Goal: Entertainment & Leisure: Browse casually

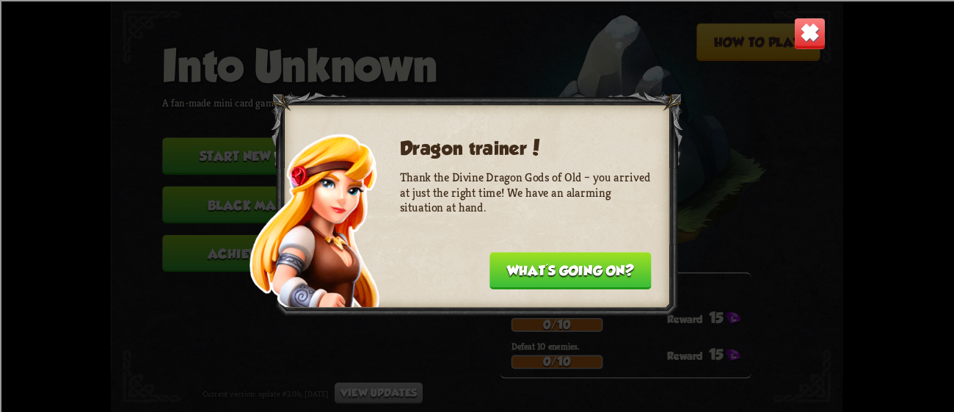
click at [575, 255] on button "What's going on?" at bounding box center [571, 270] width 162 height 37
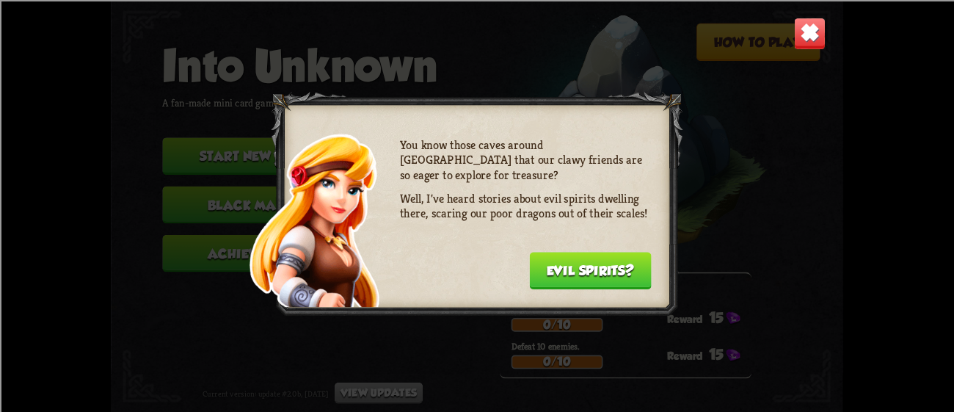
click at [575, 257] on button "Evil spirits?" at bounding box center [590, 270] width 122 height 37
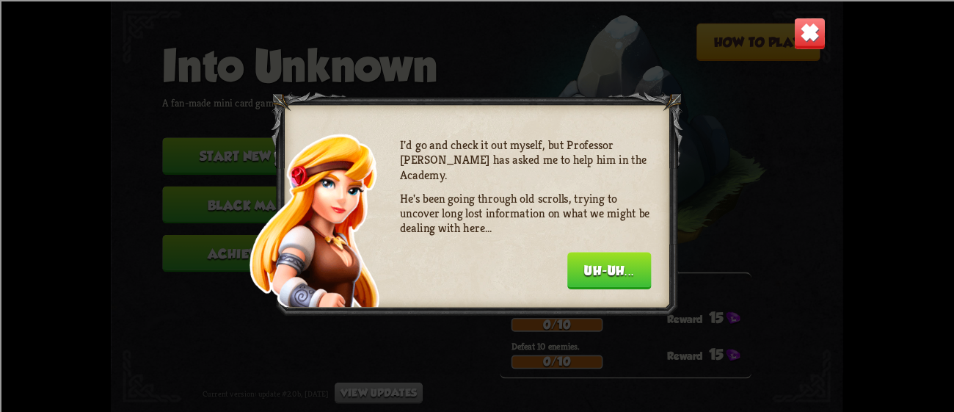
click at [575, 257] on button "Uh-uh..." at bounding box center [609, 270] width 84 height 37
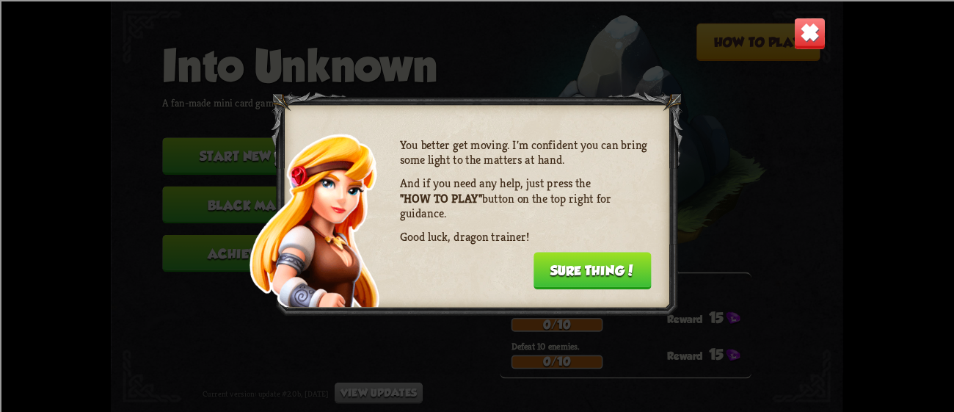
click at [575, 257] on button "Sure thing!" at bounding box center [593, 270] width 118 height 37
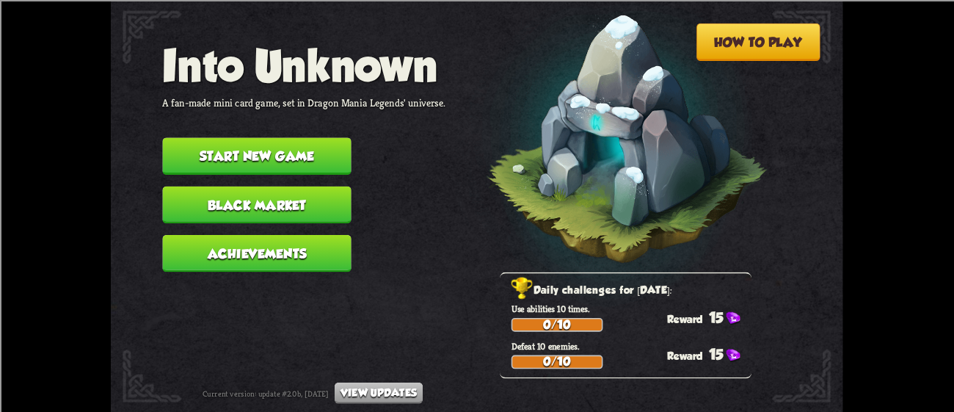
click at [575, 257] on img at bounding box center [608, 143] width 320 height 332
click at [257, 126] on nav "Into Unknown A fan-made mini card game, set in Dragon Mania Legends' universe. …" at bounding box center [303, 161] width 283 height 243
click at [265, 137] on button "Start new game" at bounding box center [256, 155] width 189 height 37
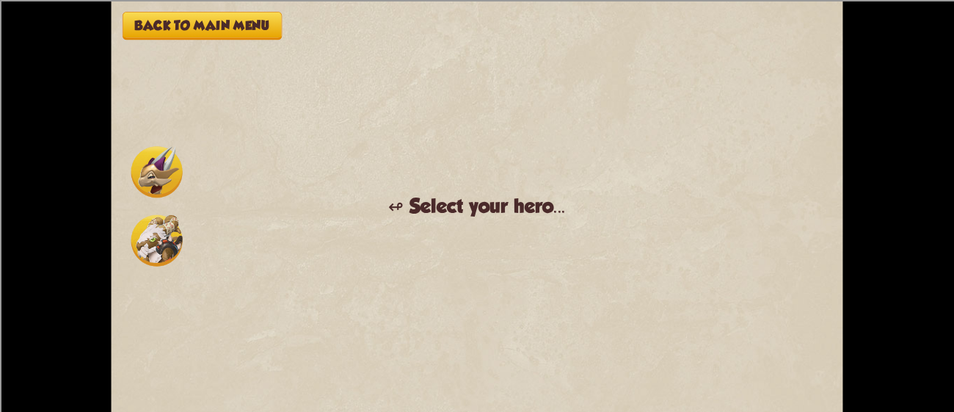
click at [145, 178] on img at bounding box center [156, 171] width 51 height 51
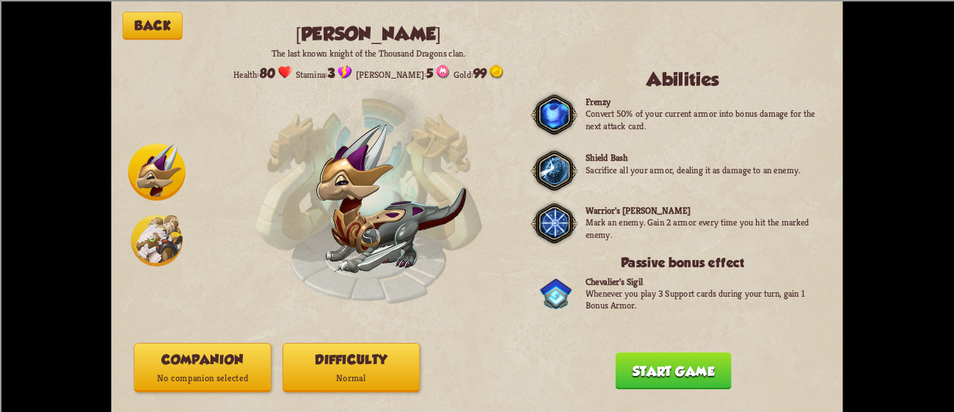
click at [155, 250] on img at bounding box center [156, 239] width 51 height 51
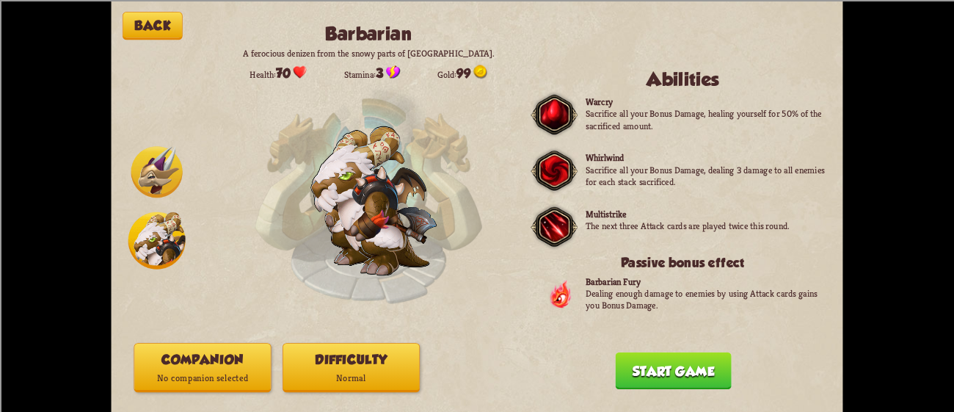
click at [142, 167] on img at bounding box center [156, 171] width 51 height 51
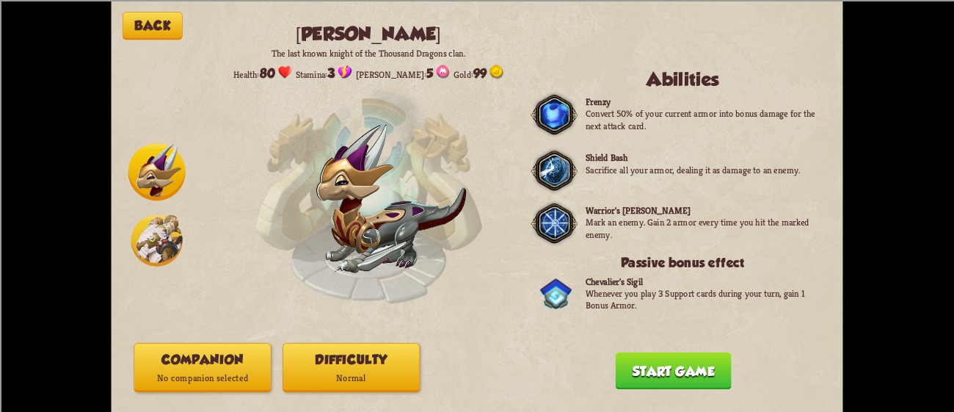
click at [385, 365] on button "Difficulty Normal" at bounding box center [351, 367] width 137 height 49
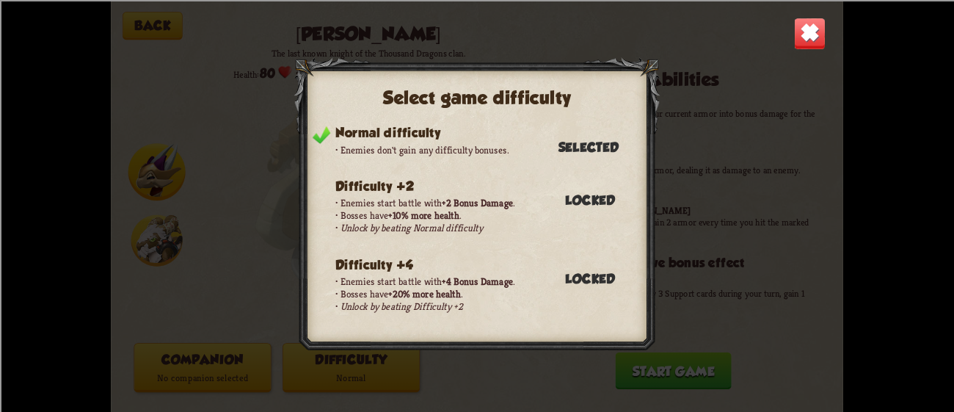
click at [721, 117] on div "Select game difficulty Normal difficulty Enemies don't gain any difficulty bonu…" at bounding box center [477, 206] width 732 height 412
click at [797, 48] on img at bounding box center [810, 33] width 32 height 32
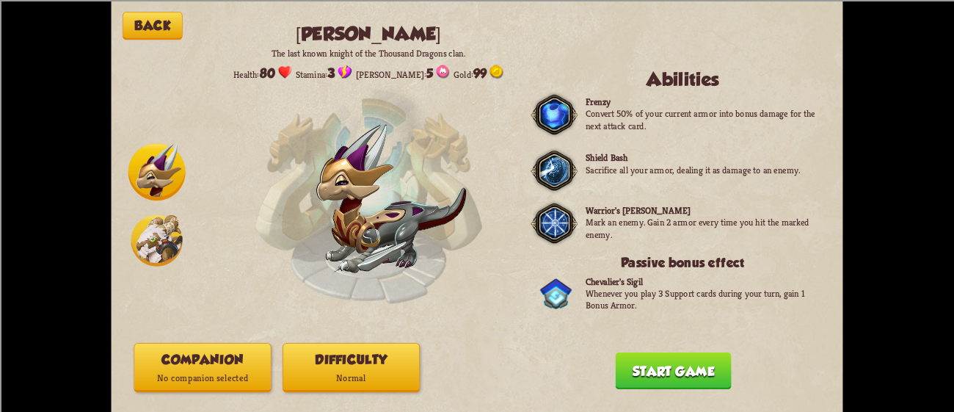
click at [666, 376] on button "Start game" at bounding box center [674, 370] width 116 height 37
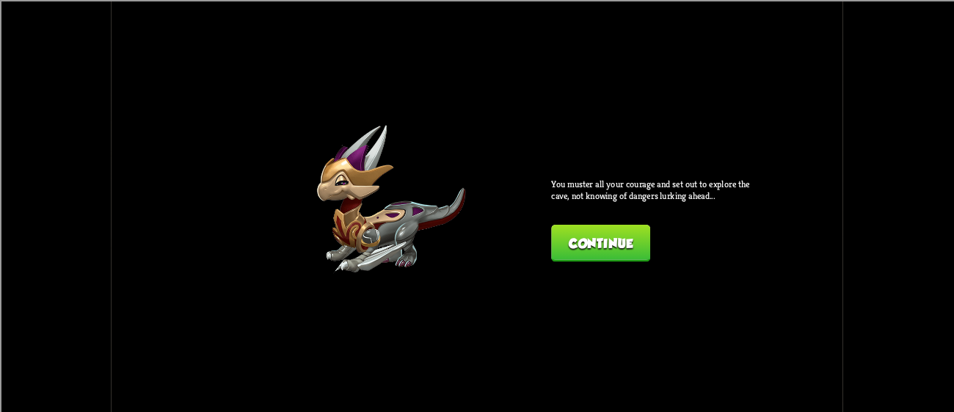
click at [614, 230] on button "Continue" at bounding box center [600, 242] width 99 height 37
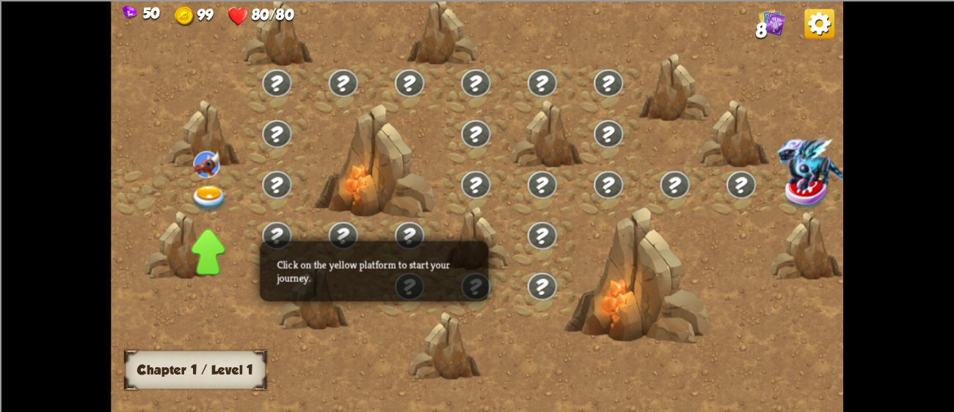
click at [201, 185] on img at bounding box center [209, 198] width 37 height 27
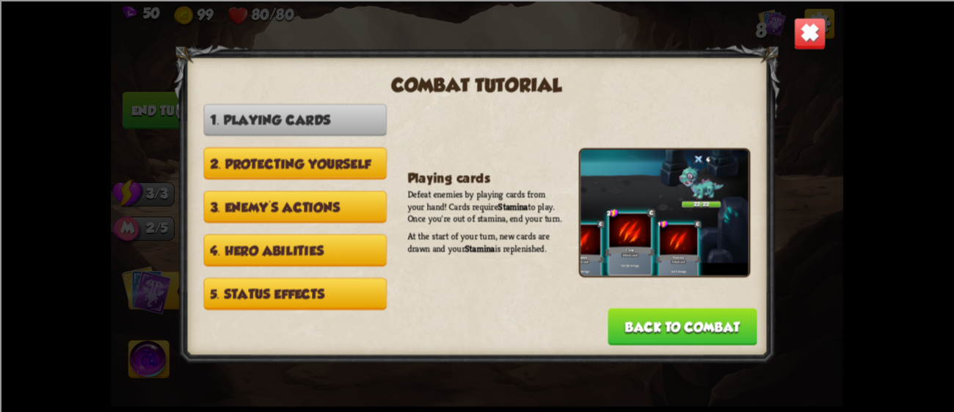
click at [359, 170] on button "2. Protecting yourself" at bounding box center [295, 163] width 183 height 32
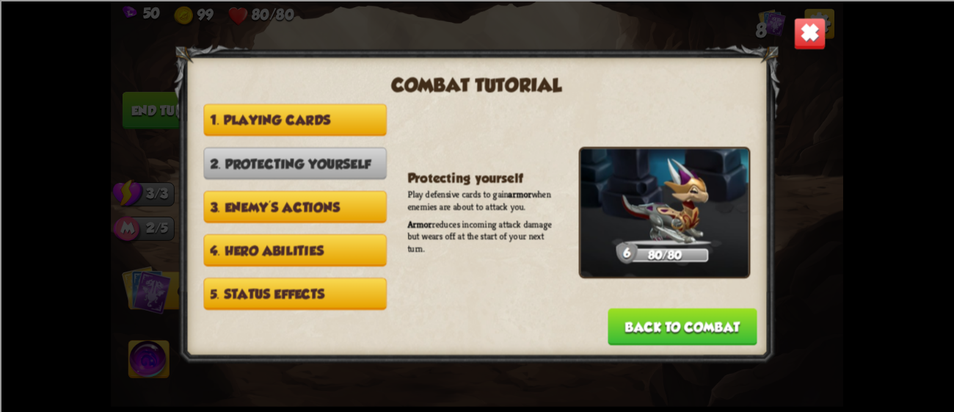
click at [689, 308] on button "Back to combat" at bounding box center [682, 326] width 149 height 37
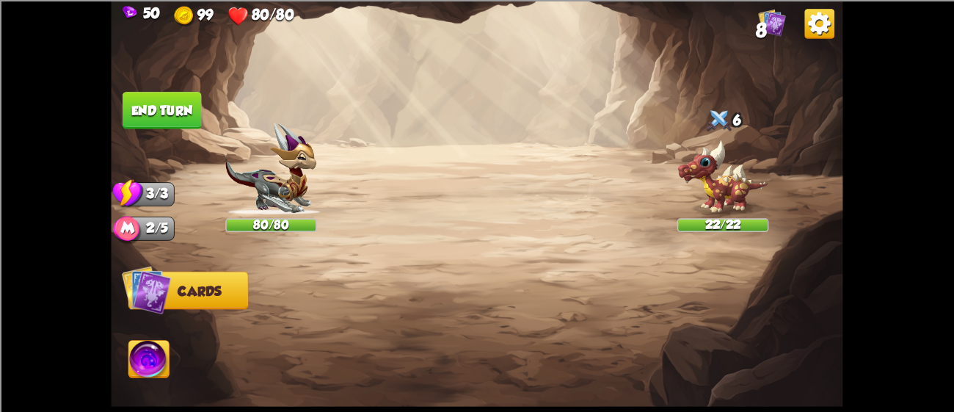
click at [458, 241] on div at bounding box center [551, 320] width 586 height 183
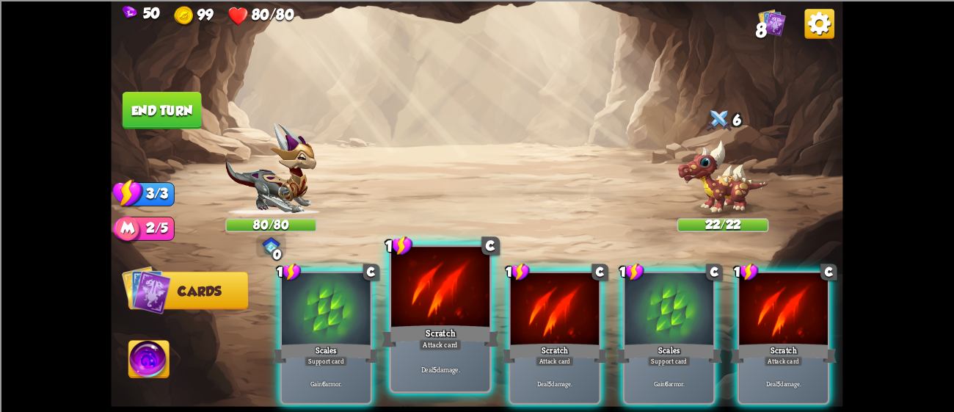
click at [426, 285] on div at bounding box center [440, 288] width 98 height 83
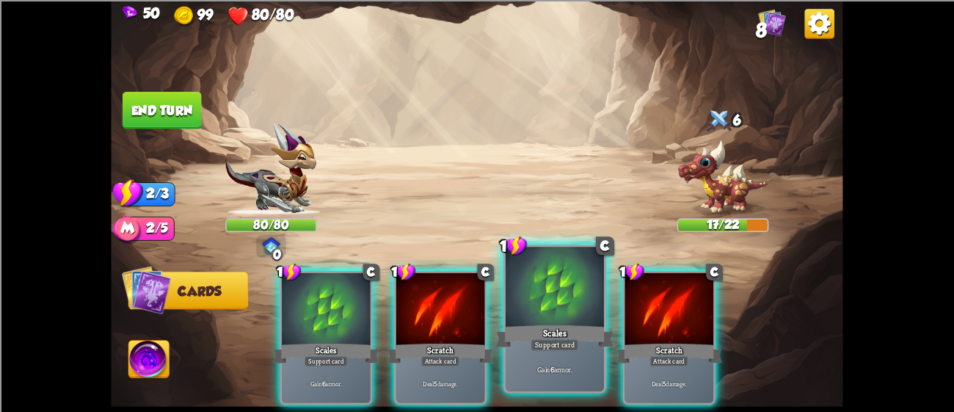
click at [550, 305] on div at bounding box center [555, 288] width 98 height 83
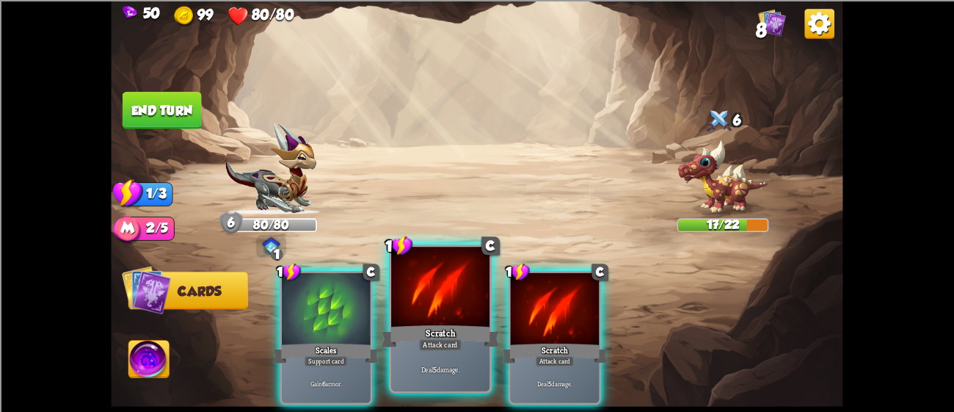
click at [439, 338] on div "Scratch" at bounding box center [441, 335] width 118 height 26
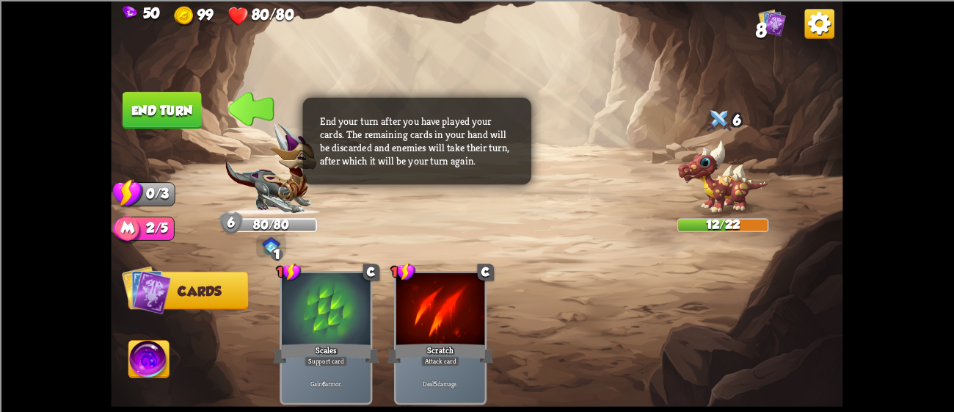
click at [182, 98] on button "End turn" at bounding box center [162, 110] width 81 height 38
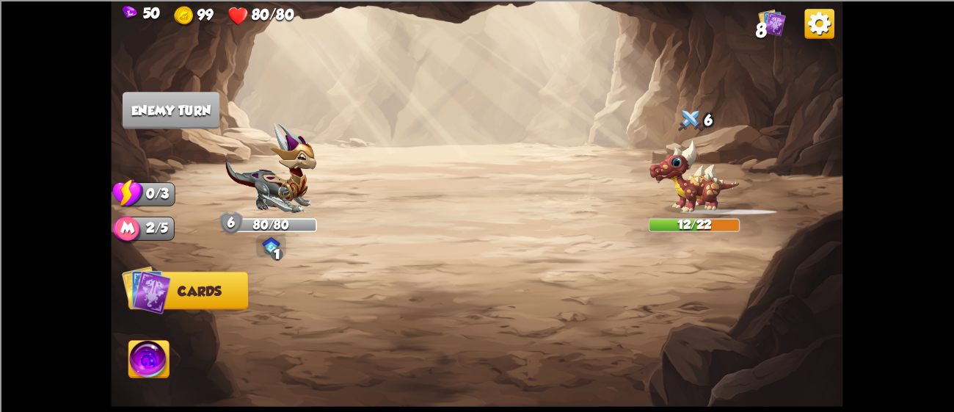
click at [310, 186] on img at bounding box center [270, 169] width 91 height 92
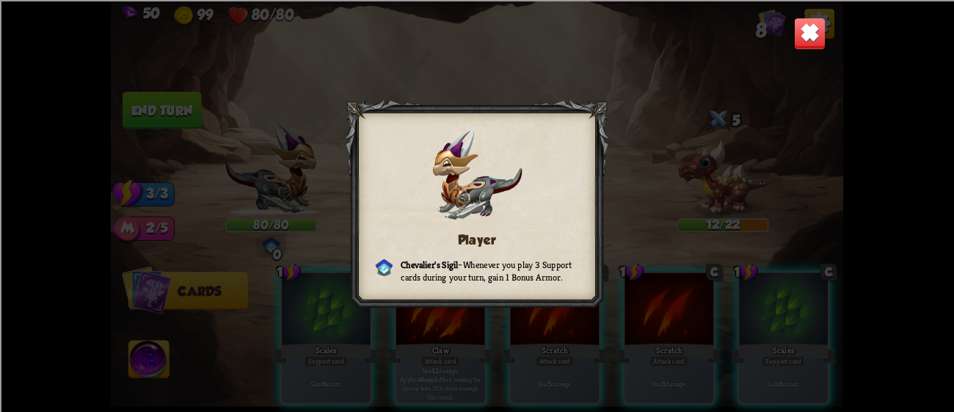
click at [811, 34] on img at bounding box center [810, 33] width 32 height 32
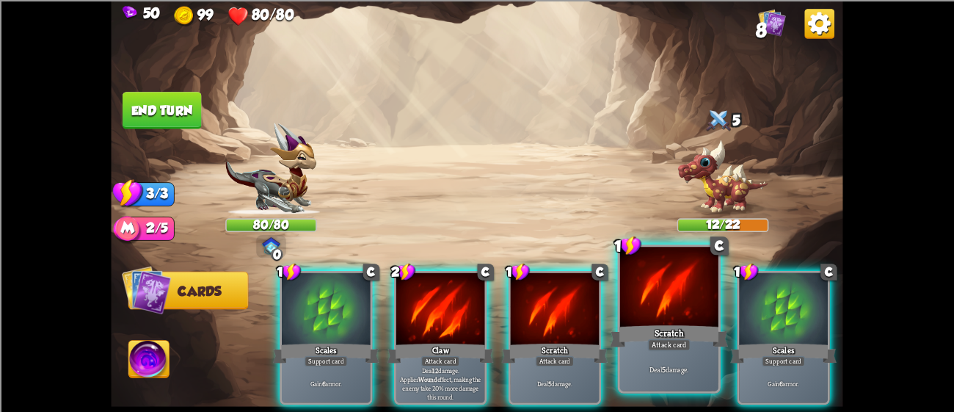
click at [685, 286] on div at bounding box center [669, 288] width 98 height 83
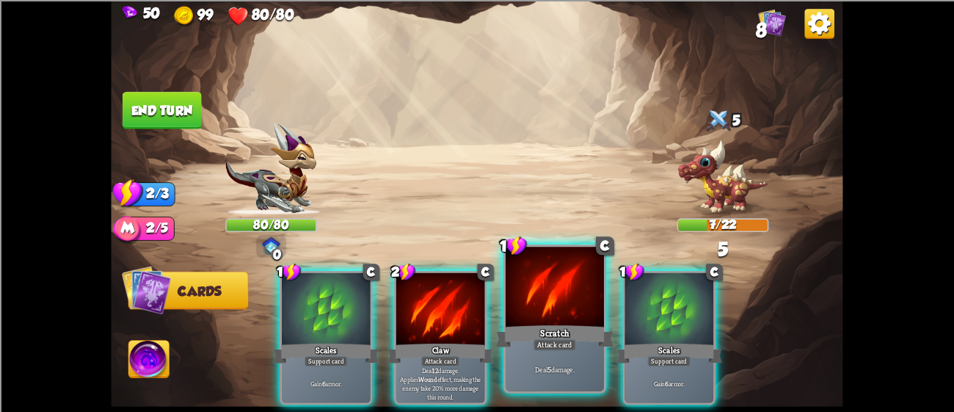
click at [515, 314] on div at bounding box center [555, 288] width 98 height 83
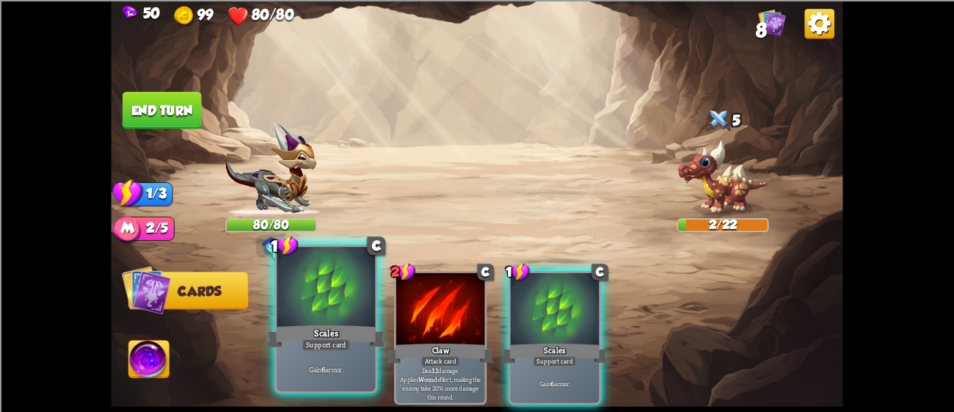
click at [307, 385] on div "Gain 6 armor." at bounding box center [326, 369] width 98 height 43
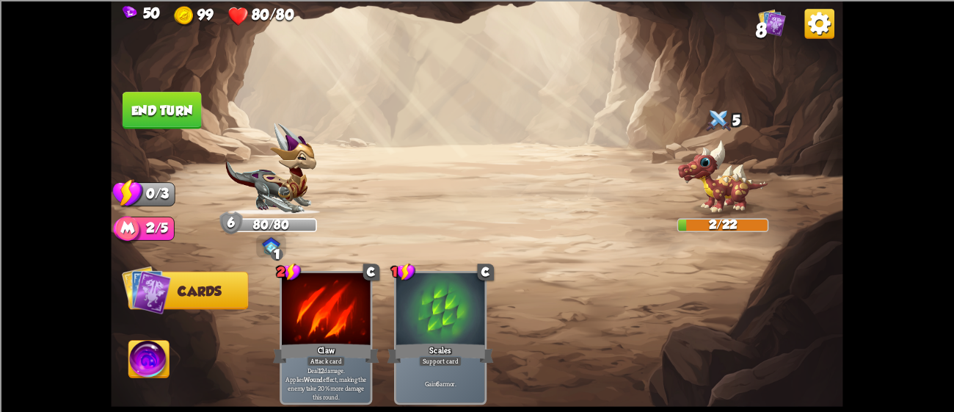
click at [178, 107] on button "End turn" at bounding box center [162, 110] width 81 height 38
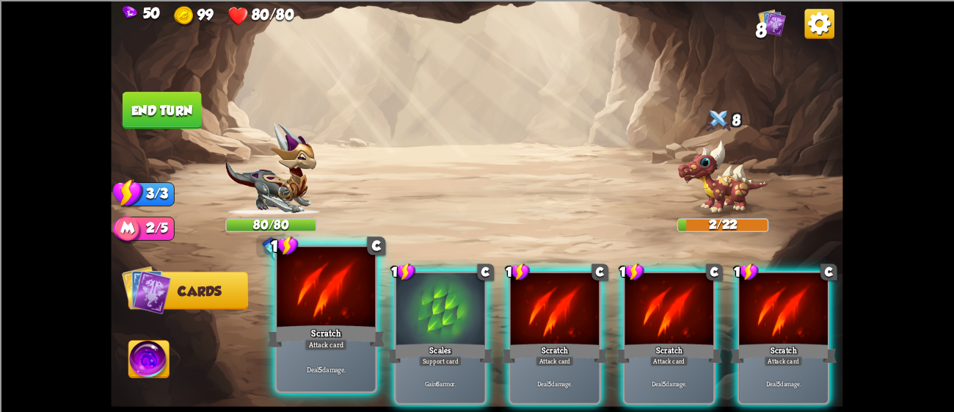
click at [302, 321] on div at bounding box center [326, 288] width 98 height 83
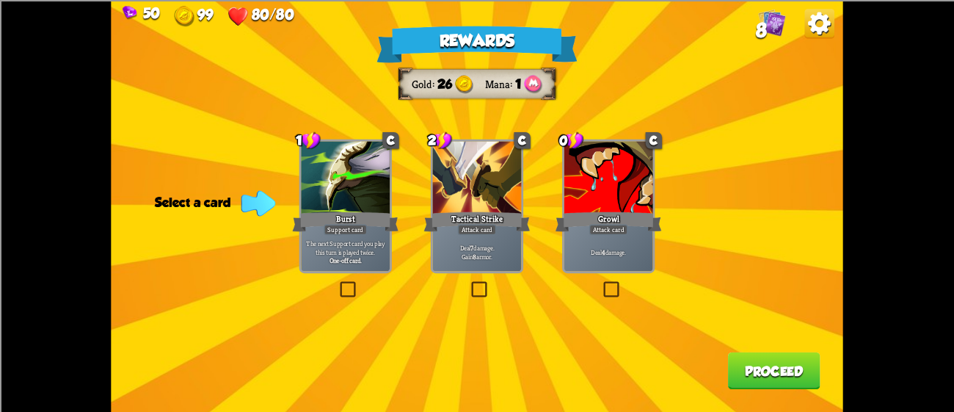
click at [593, 219] on div "Growl" at bounding box center [609, 220] width 106 height 23
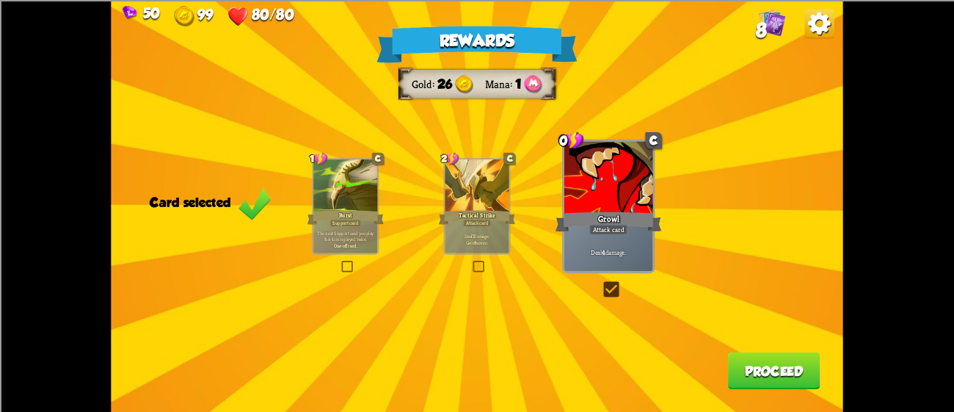
click at [757, 359] on button "Proceed" at bounding box center [774, 370] width 92 height 37
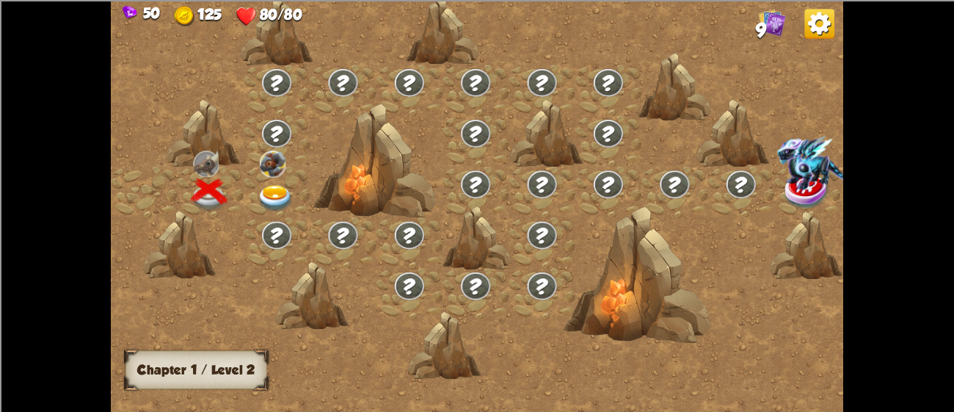
click at [268, 186] on img at bounding box center [276, 198] width 37 height 27
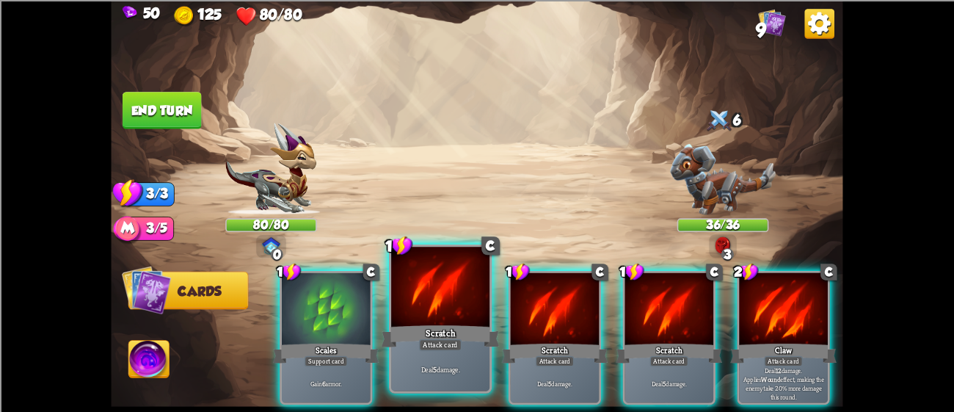
click at [432, 334] on div "Scratch" at bounding box center [441, 335] width 118 height 26
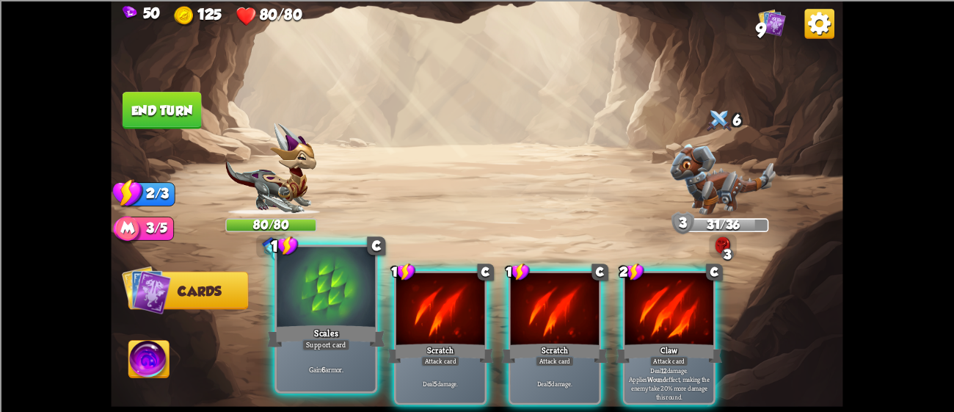
click at [325, 362] on div "Gain 6 armor." at bounding box center [326, 369] width 98 height 43
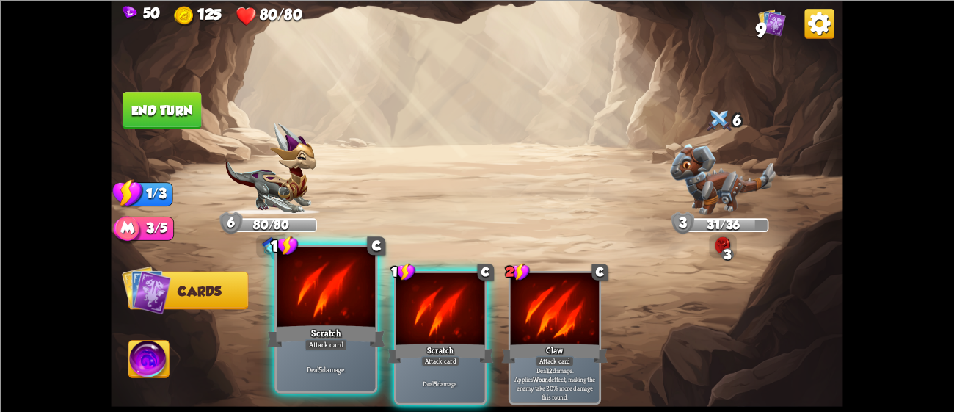
click at [332, 347] on div "Attack card" at bounding box center [326, 344] width 43 height 12
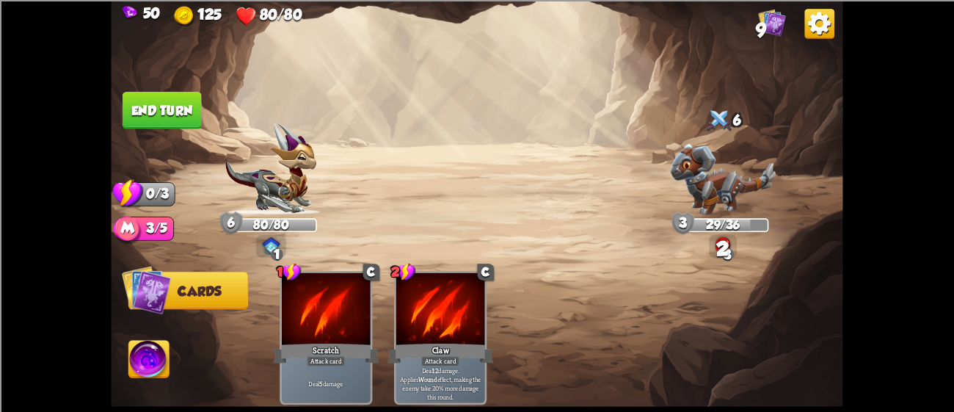
click at [158, 112] on button "End turn" at bounding box center [162, 110] width 81 height 38
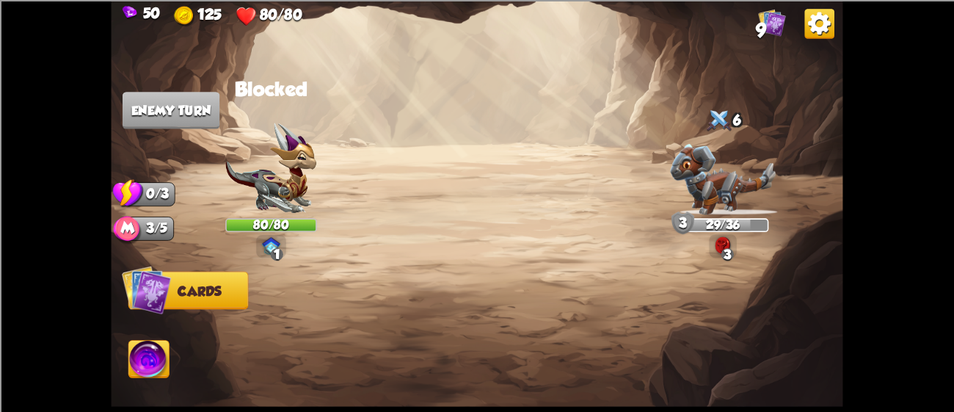
click at [0, 0] on div "Player turn" at bounding box center [0, 0] width 0 height 0
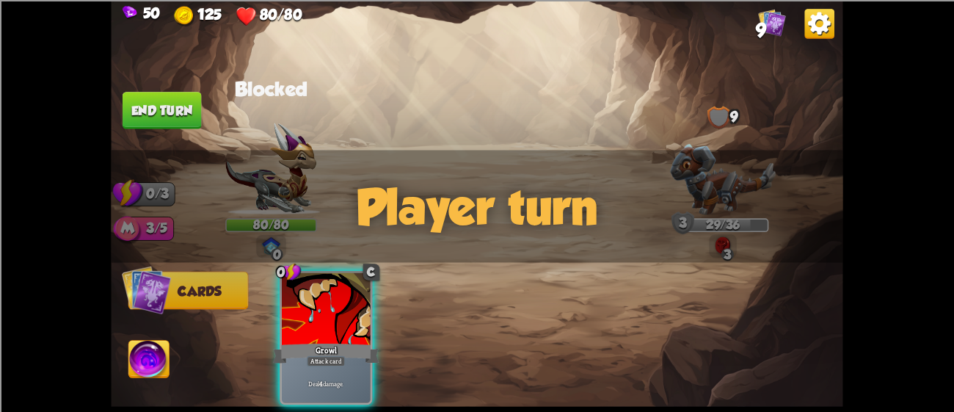
click at [713, 178] on div "Player turn" at bounding box center [477, 206] width 732 height 112
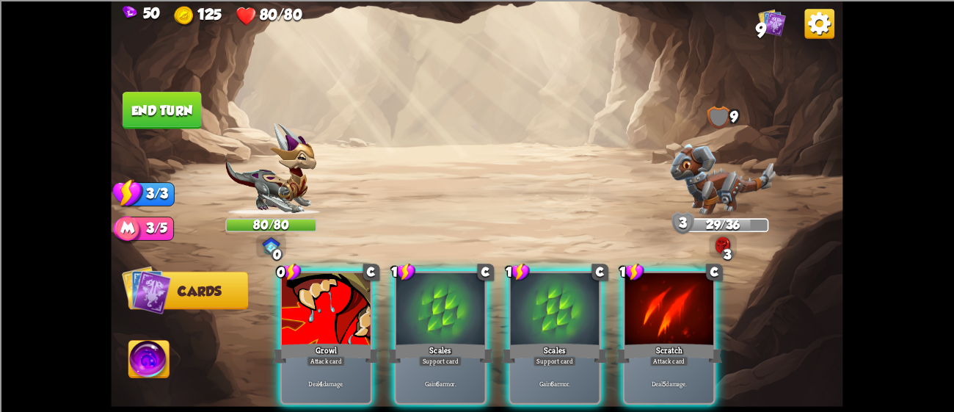
click at [713, 178] on div "Player turn" at bounding box center [477, 206] width 732 height 112
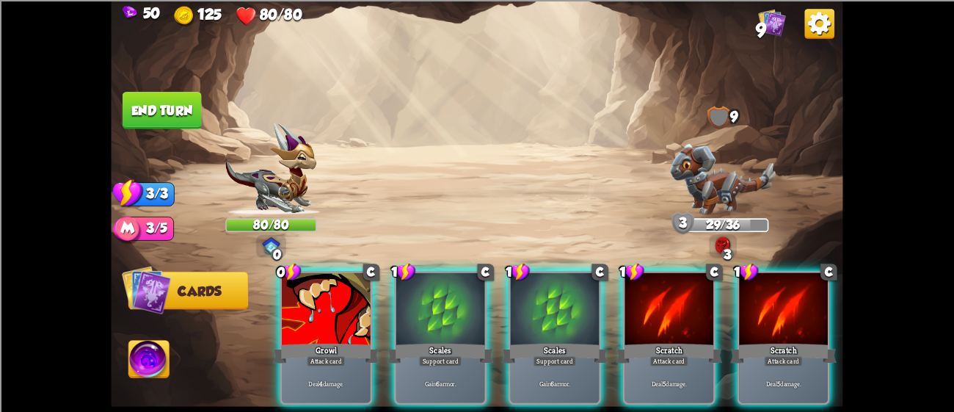
click at [713, 178] on img at bounding box center [722, 178] width 105 height 71
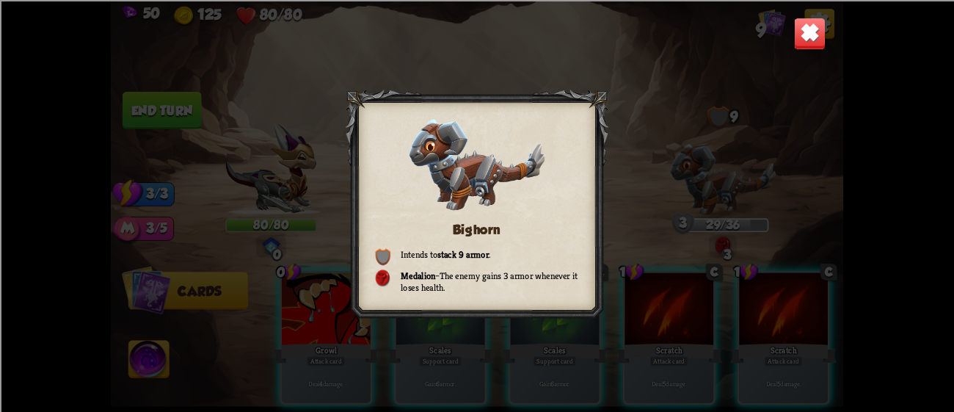
click at [779, 57] on div "Bighorn Intends to stack 9 armor . Medalion – The enemy gains 3 armor whenever …" at bounding box center [477, 206] width 732 height 412
click at [807, 23] on img at bounding box center [810, 33] width 32 height 32
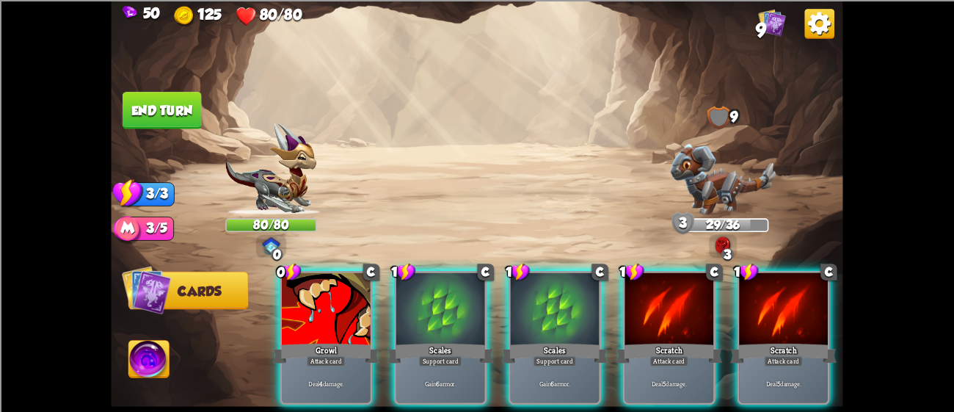
click at [321, 396] on div "0 C Growl Attack card Deal 4 damage. 1 C Scales Support card Gain 6 armor. 1 C …" at bounding box center [551, 320] width 586 height 183
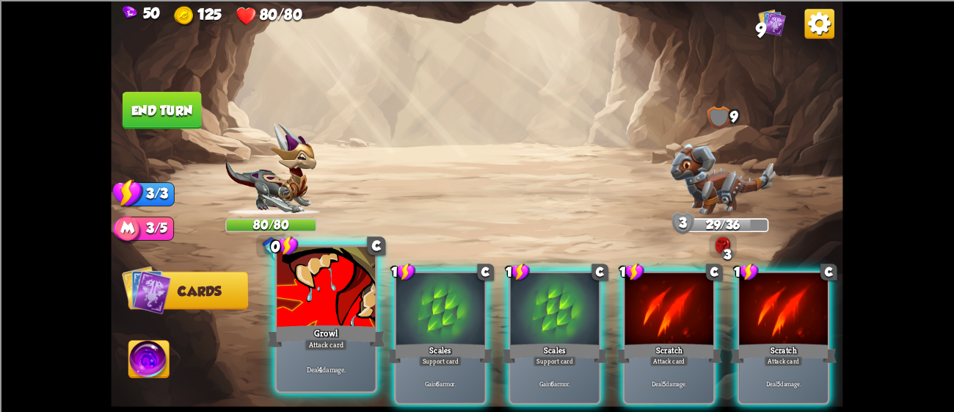
click at [324, 367] on p "Deal 4 damage." at bounding box center [326, 369] width 93 height 10
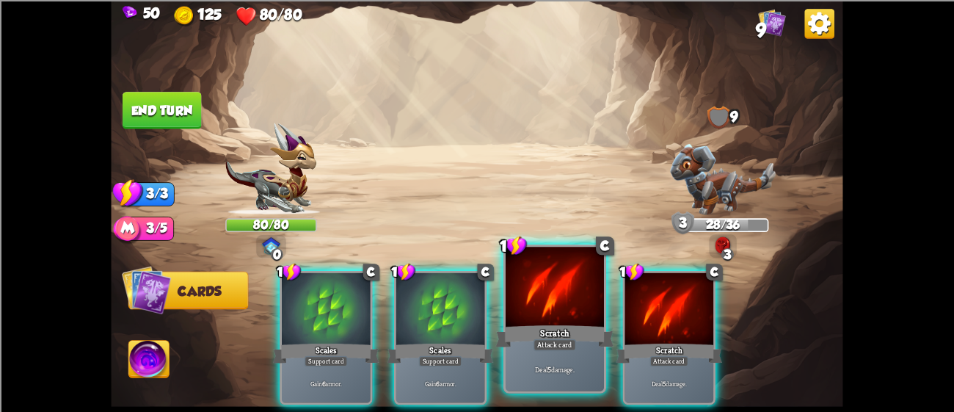
click at [574, 308] on div at bounding box center [555, 288] width 98 height 83
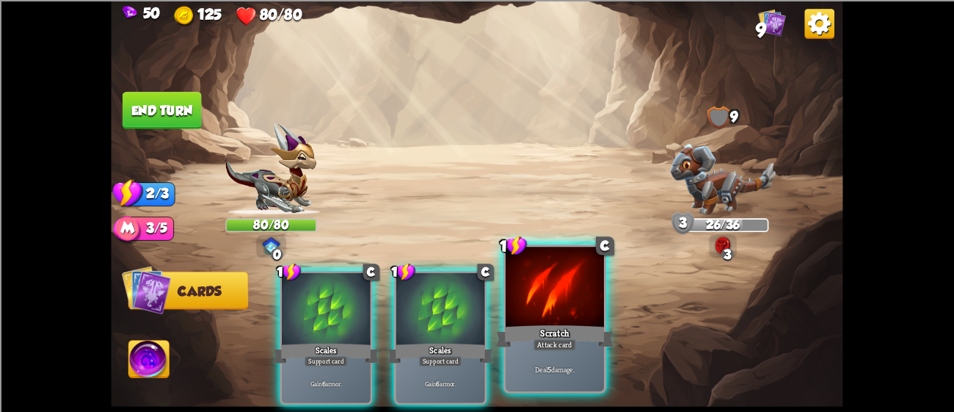
click at [536, 302] on div at bounding box center [555, 288] width 98 height 83
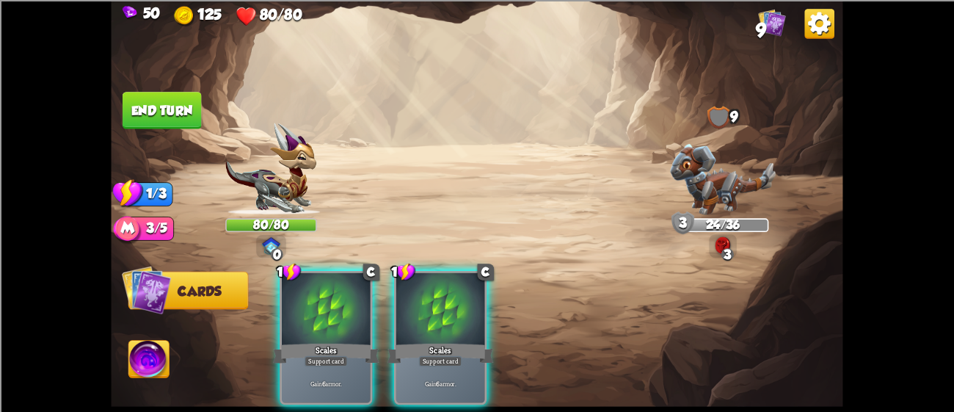
click at [163, 111] on button "End turn" at bounding box center [162, 110] width 80 height 38
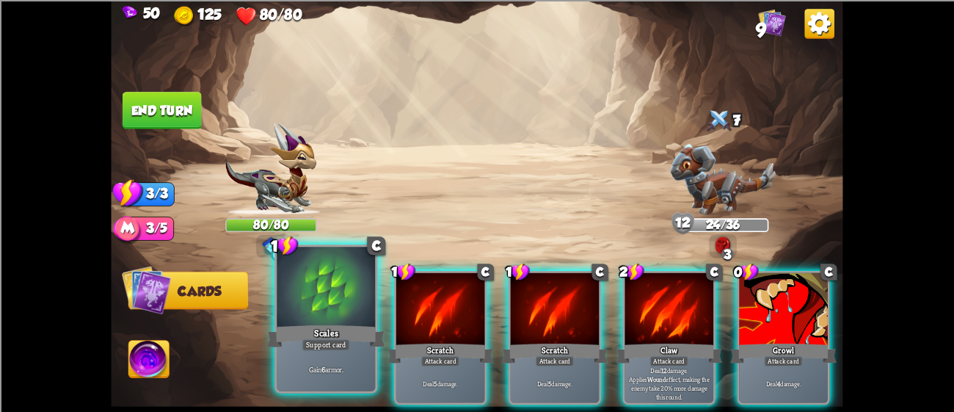
click at [283, 311] on div at bounding box center [326, 288] width 98 height 83
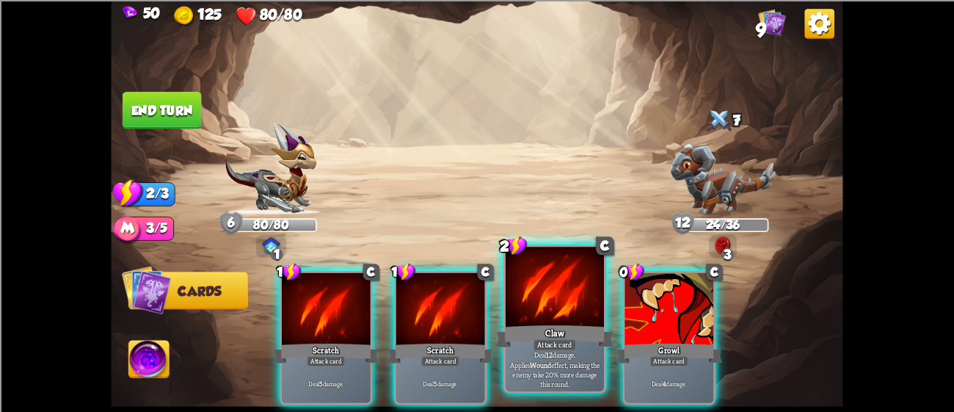
click at [517, 327] on div "Claw" at bounding box center [555, 335] width 118 height 26
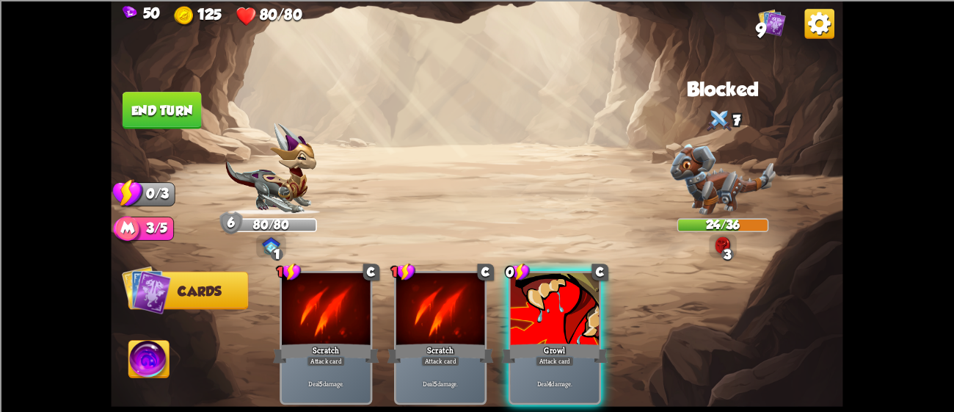
click at [517, 341] on div "Growl" at bounding box center [555, 352] width 106 height 23
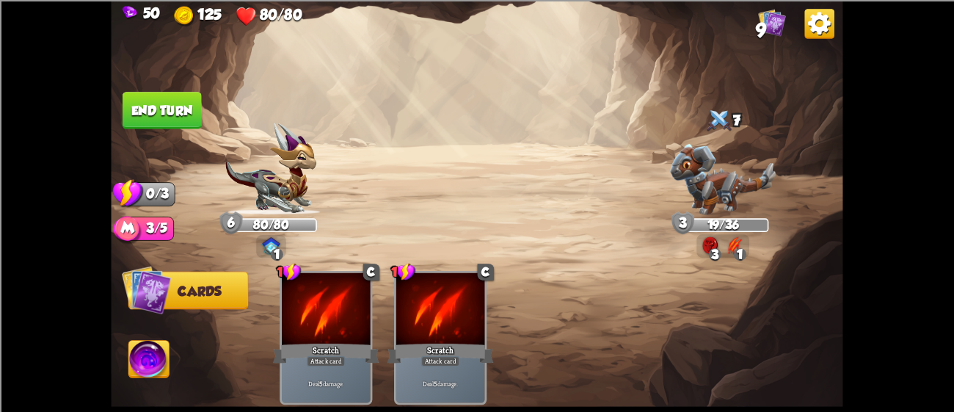
click at [149, 93] on button "End turn" at bounding box center [162, 109] width 80 height 37
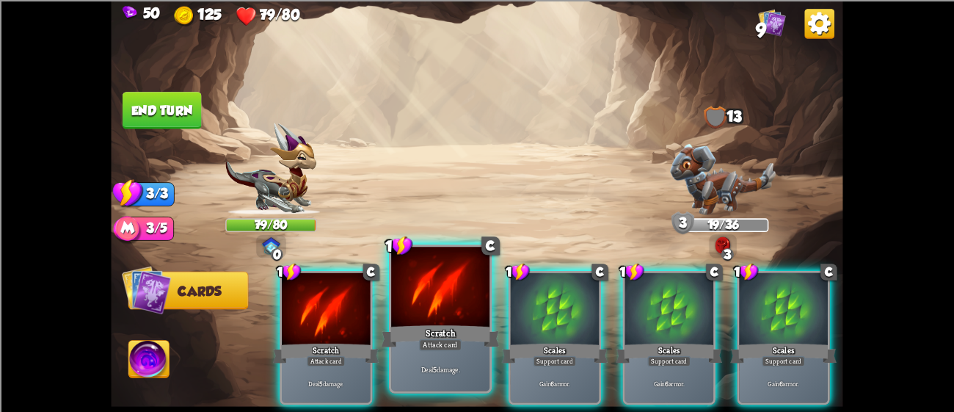
click at [407, 327] on div "Scratch" at bounding box center [441, 335] width 118 height 26
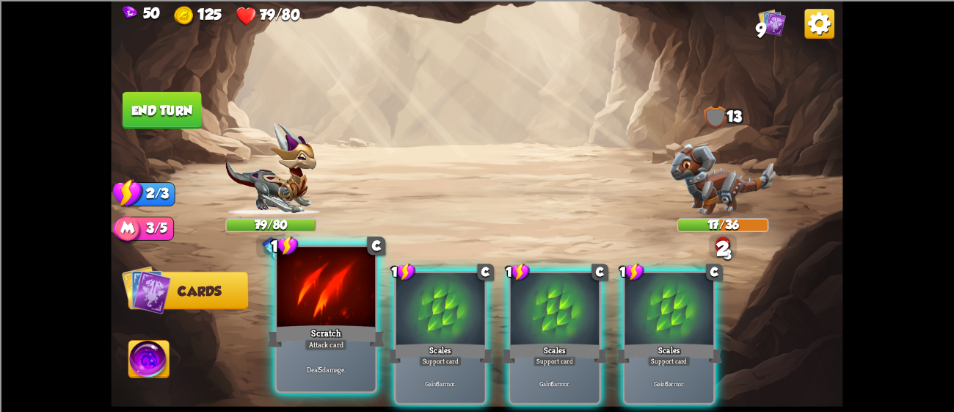
click at [304, 326] on div "Scratch" at bounding box center [326, 335] width 118 height 26
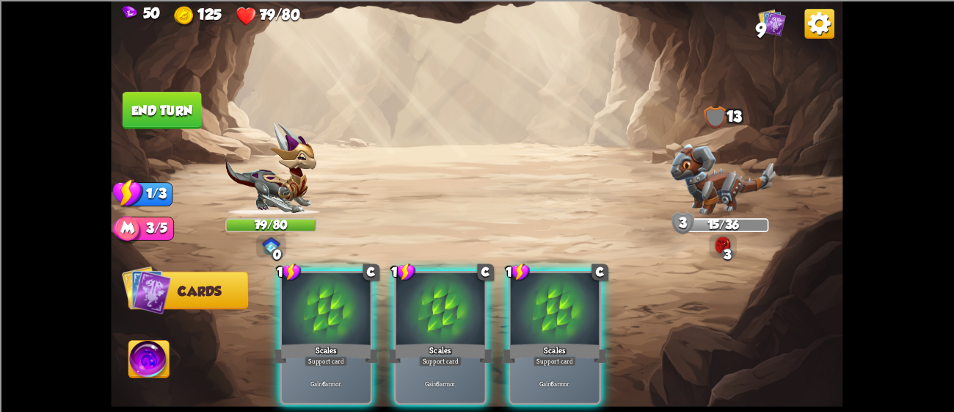
click at [160, 98] on button "End turn" at bounding box center [162, 110] width 81 height 38
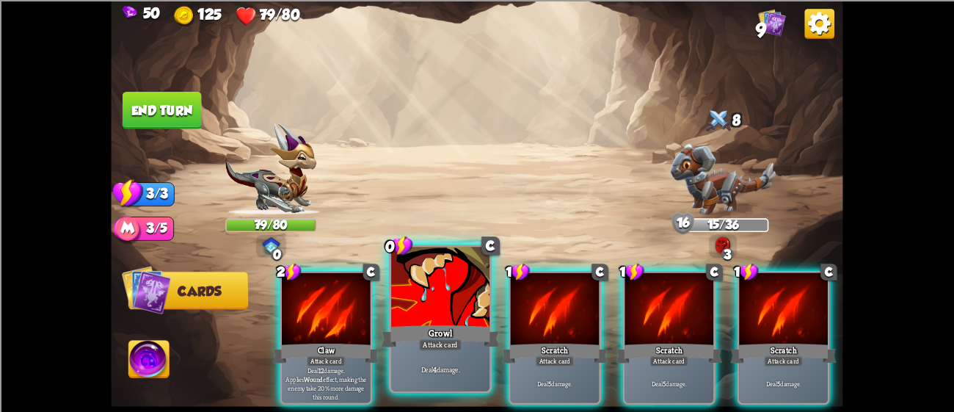
click at [423, 334] on div "Growl" at bounding box center [441, 335] width 118 height 26
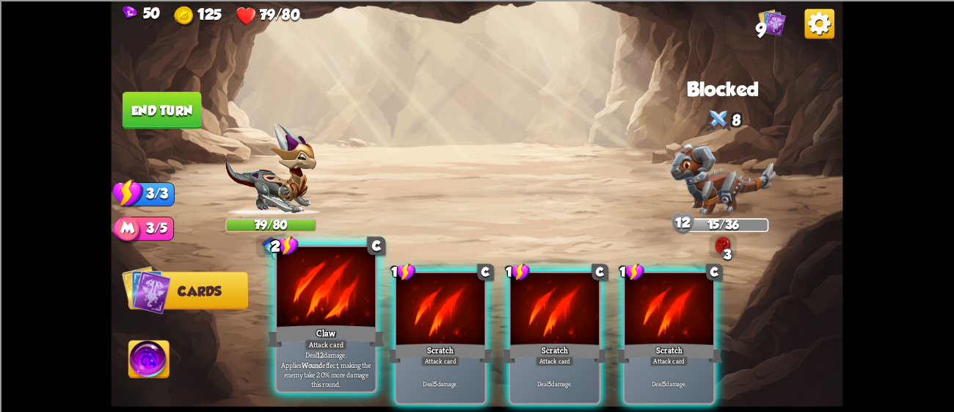
click at [341, 313] on div at bounding box center [326, 288] width 98 height 83
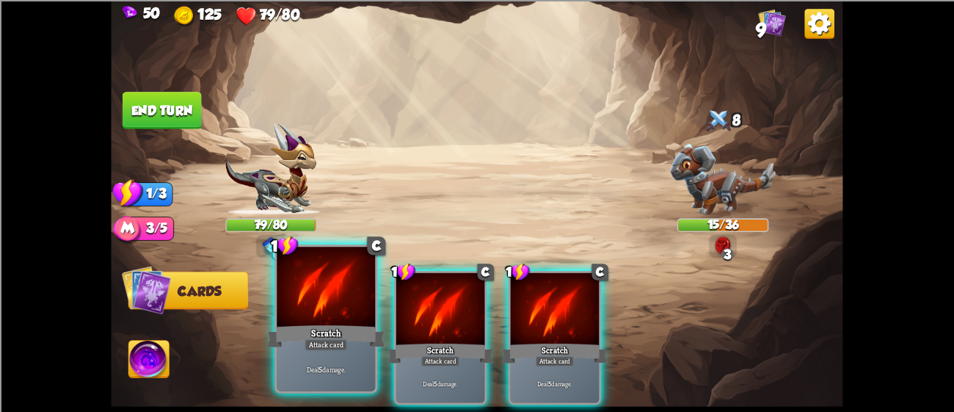
click at [352, 316] on div at bounding box center [326, 288] width 98 height 83
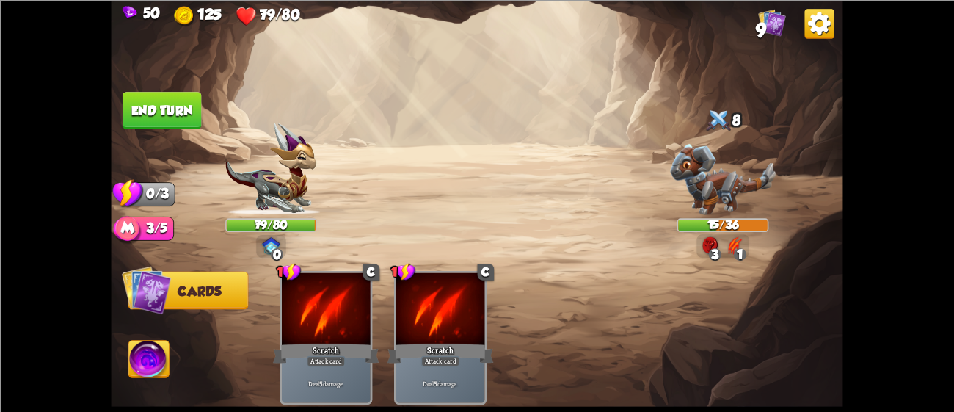
click at [181, 112] on button "End turn" at bounding box center [162, 110] width 79 height 37
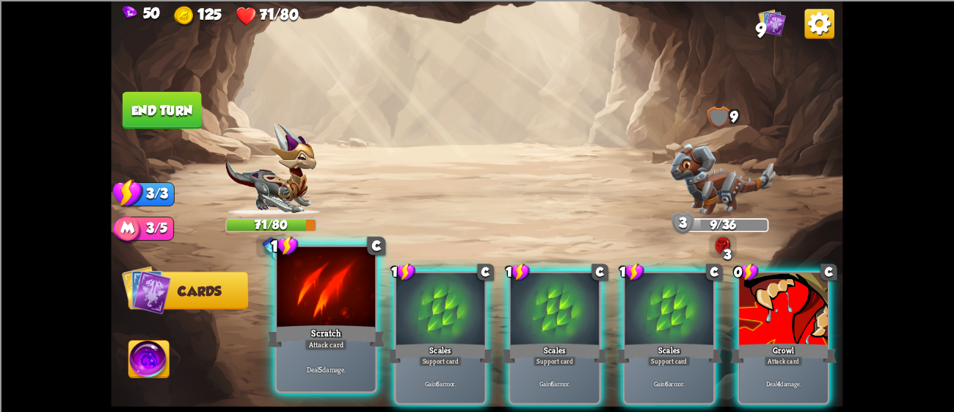
click at [293, 309] on div at bounding box center [326, 288] width 98 height 83
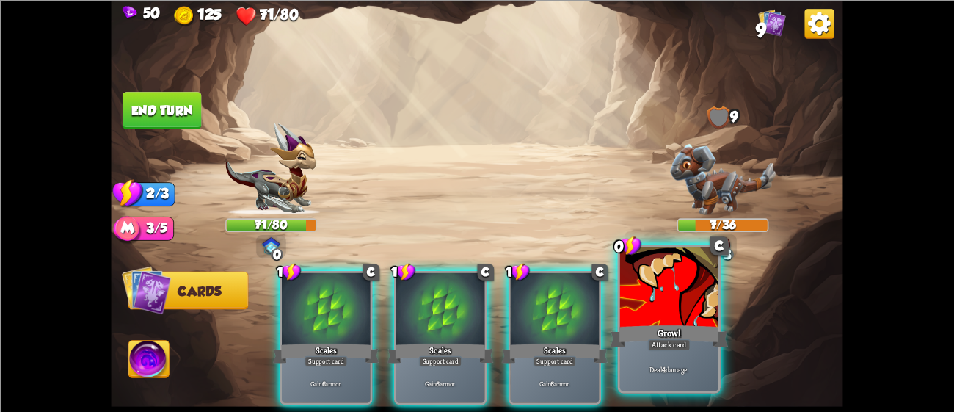
click at [694, 330] on div "Growl" at bounding box center [669, 335] width 118 height 26
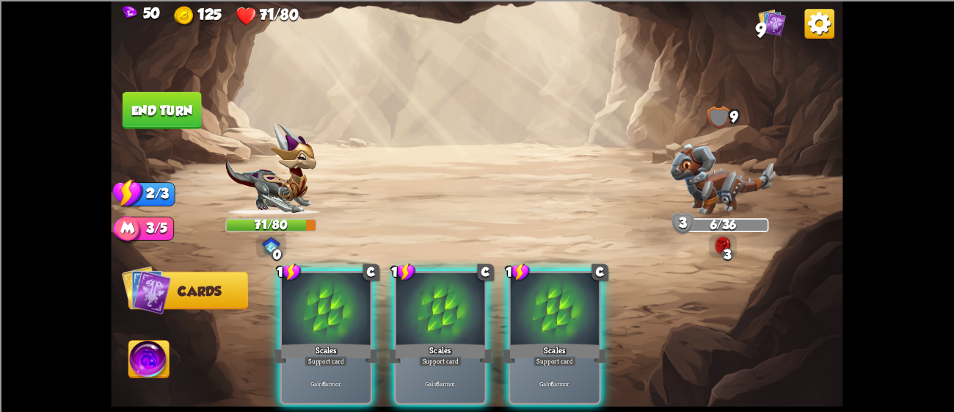
click at [312, 252] on div "1 C Scales Support card Gain 6 armor. 1 C Scales Support card Gain 6 armor. 1 C…" at bounding box center [551, 320] width 586 height 183
click at [317, 261] on div "1 C Scales Support card Gain 6 armor. 1 C Scales Support card Gain 6 armor. 1 C…" at bounding box center [551, 320] width 586 height 183
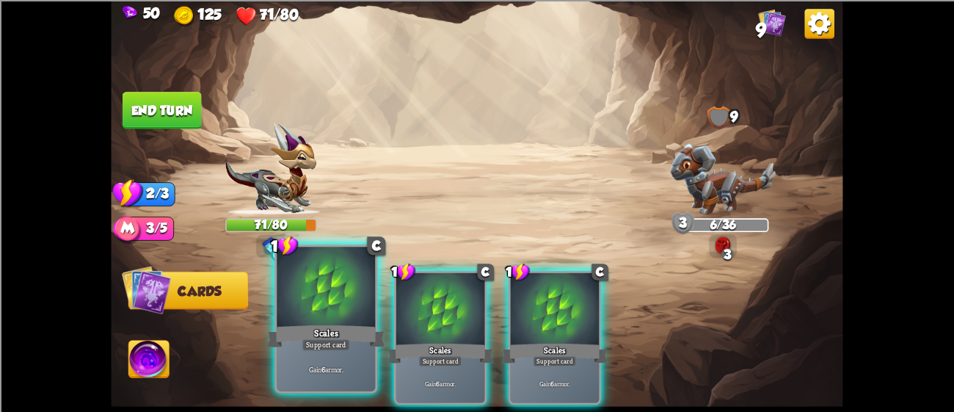
click at [365, 330] on div "Scales" at bounding box center [326, 335] width 118 height 26
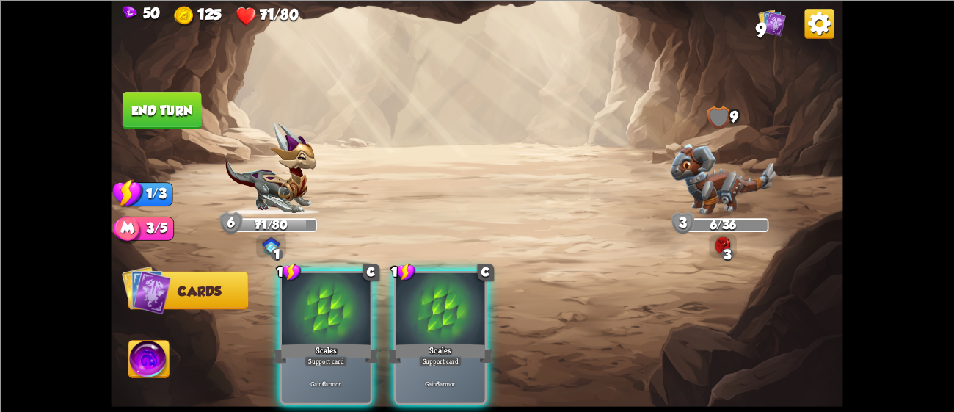
click at [365, 341] on div "Scales" at bounding box center [326, 352] width 106 height 23
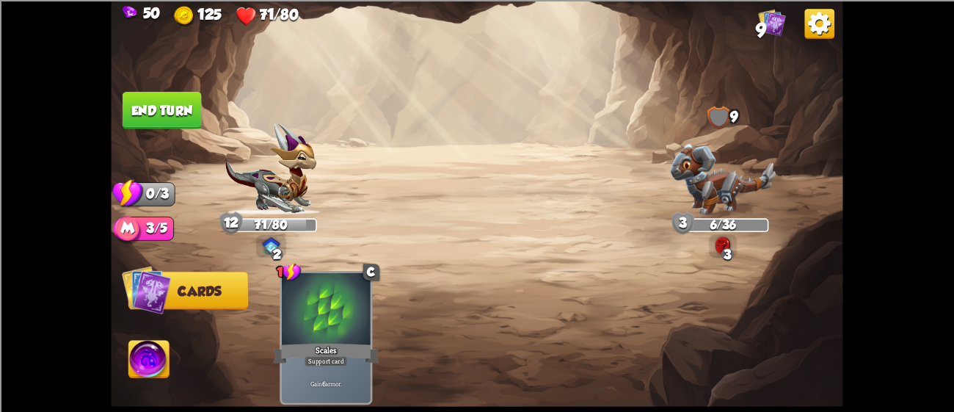
click at [161, 116] on button "End turn" at bounding box center [162, 110] width 81 height 38
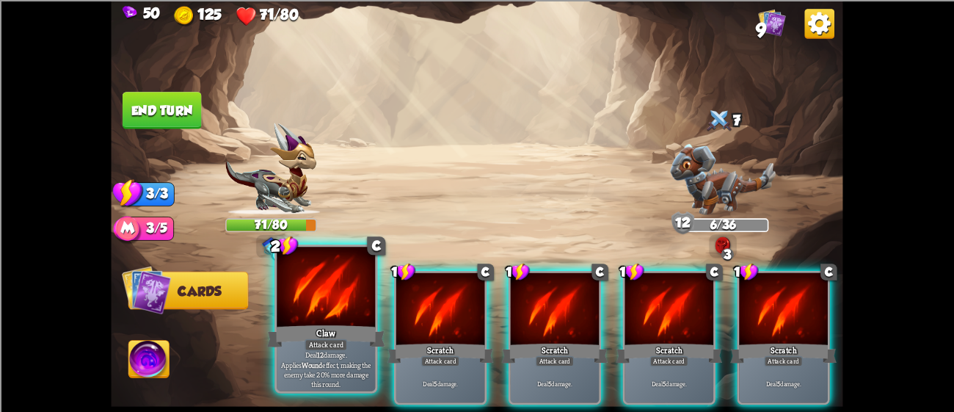
click at [306, 309] on div at bounding box center [326, 288] width 98 height 83
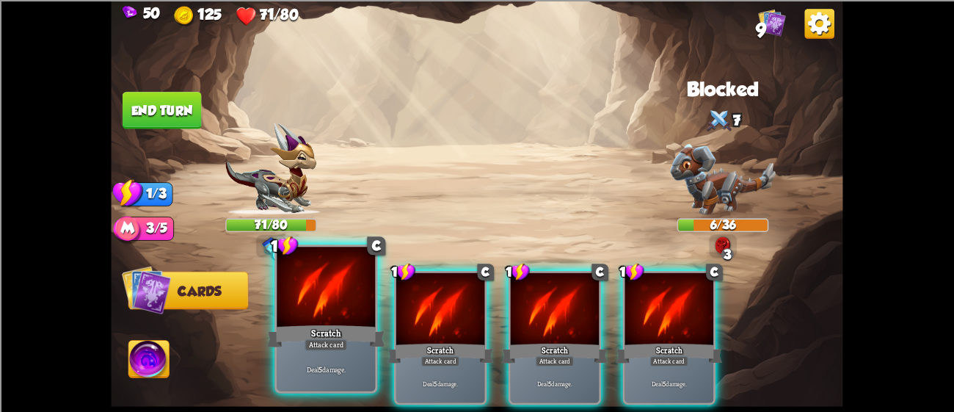
click at [314, 320] on div at bounding box center [326, 288] width 98 height 83
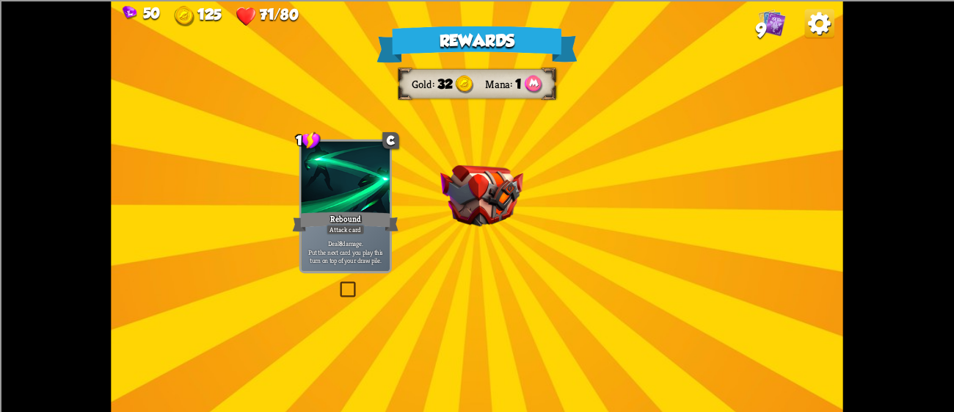
click at [467, 170] on img at bounding box center [481, 195] width 83 height 62
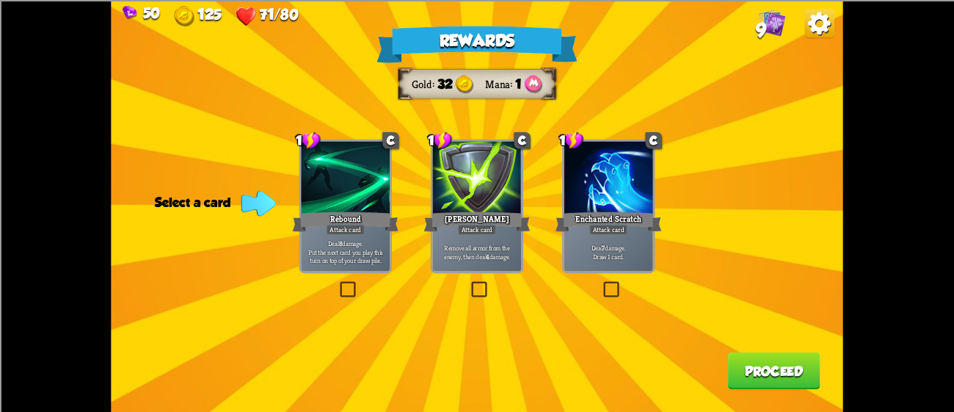
click at [379, 164] on div at bounding box center [345, 178] width 89 height 75
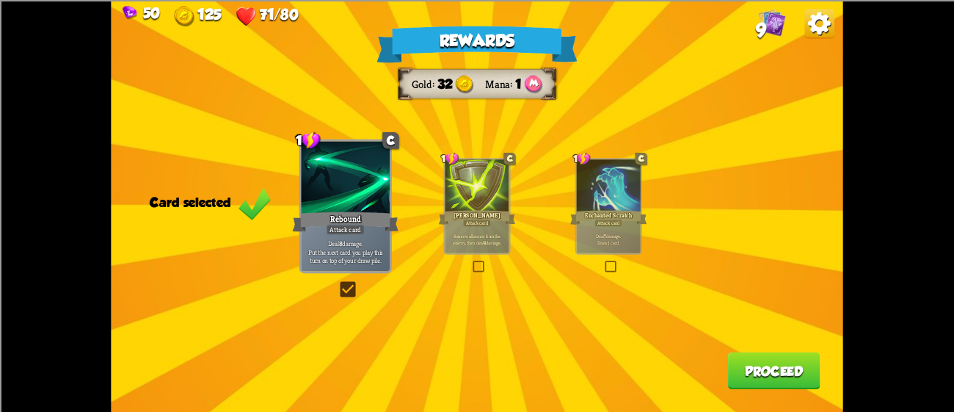
click at [783, 374] on button "Proceed" at bounding box center [774, 370] width 92 height 37
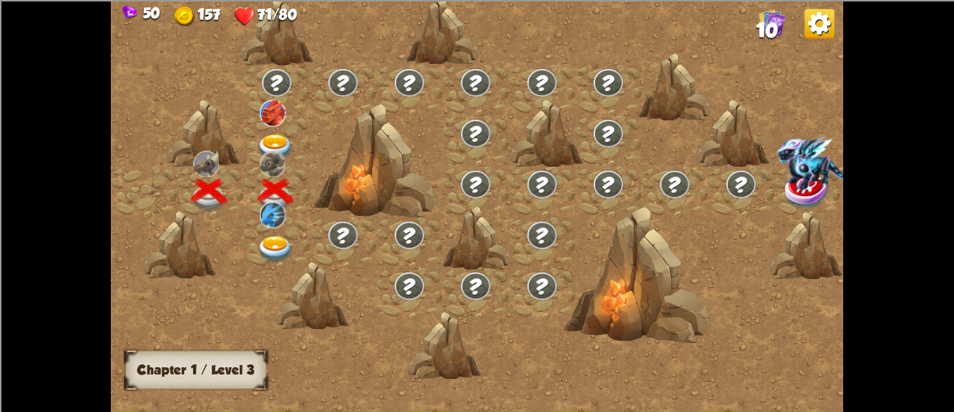
click at [271, 137] on img at bounding box center [276, 147] width 37 height 27
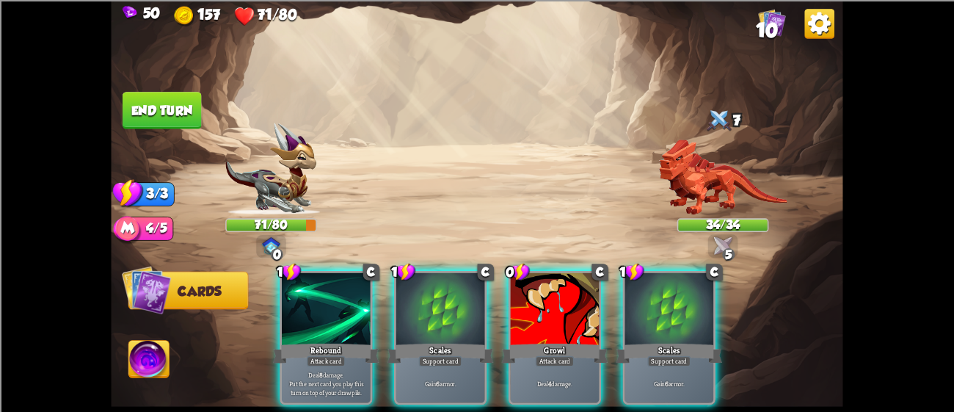
click at [735, 178] on div "Player turn" at bounding box center [477, 206] width 732 height 112
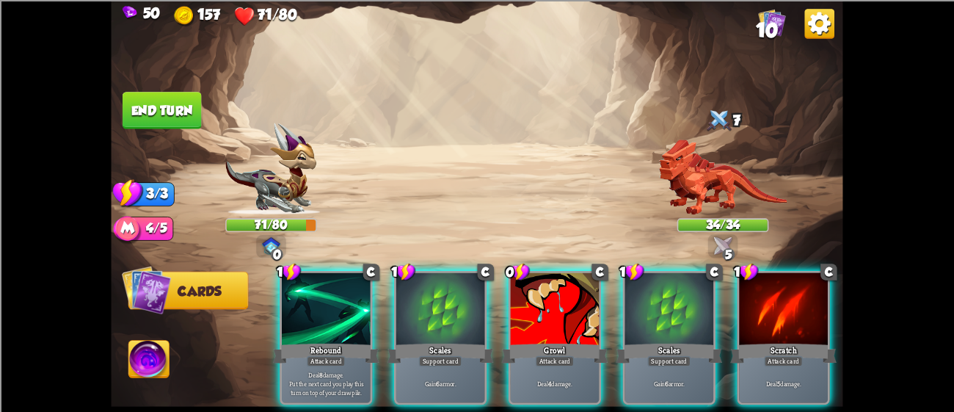
click at [735, 178] on div "Player turn" at bounding box center [477, 206] width 732 height 112
click at [718, 172] on img at bounding box center [723, 177] width 128 height 76
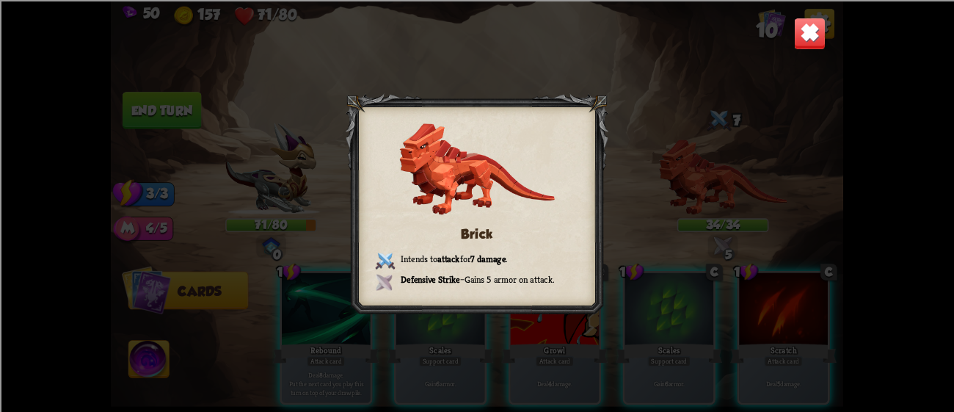
click at [804, 36] on img at bounding box center [810, 33] width 32 height 32
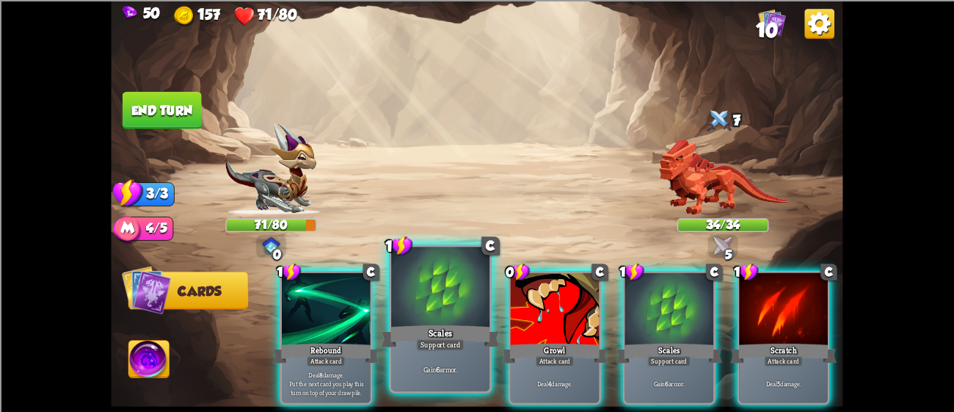
click at [428, 336] on div "Scales" at bounding box center [441, 335] width 118 height 26
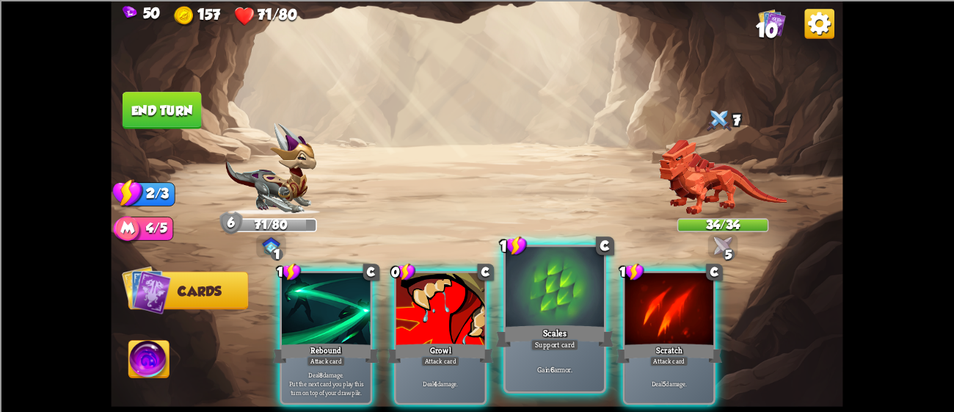
click at [525, 341] on div "Scales" at bounding box center [555, 335] width 118 height 26
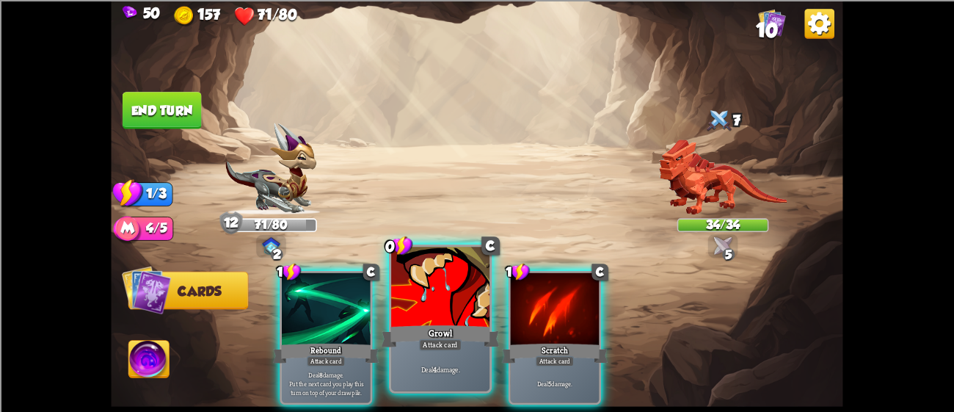
click at [392, 341] on div "Growl" at bounding box center [441, 335] width 118 height 26
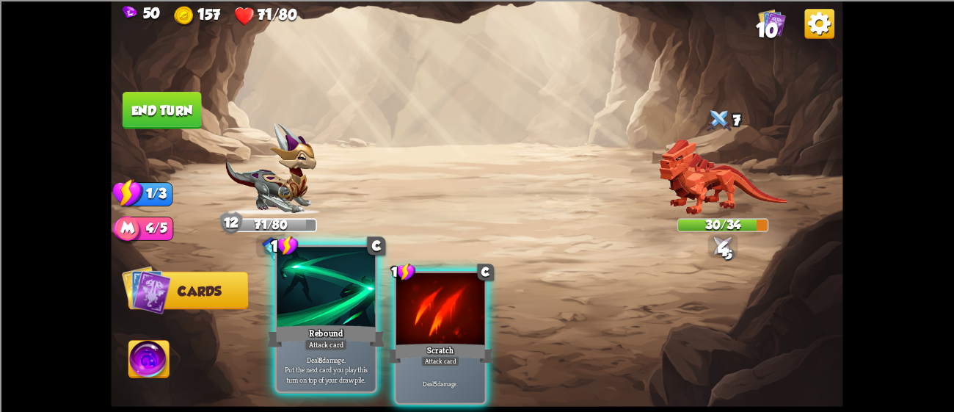
click at [292, 322] on div "Rebound" at bounding box center [326, 335] width 118 height 26
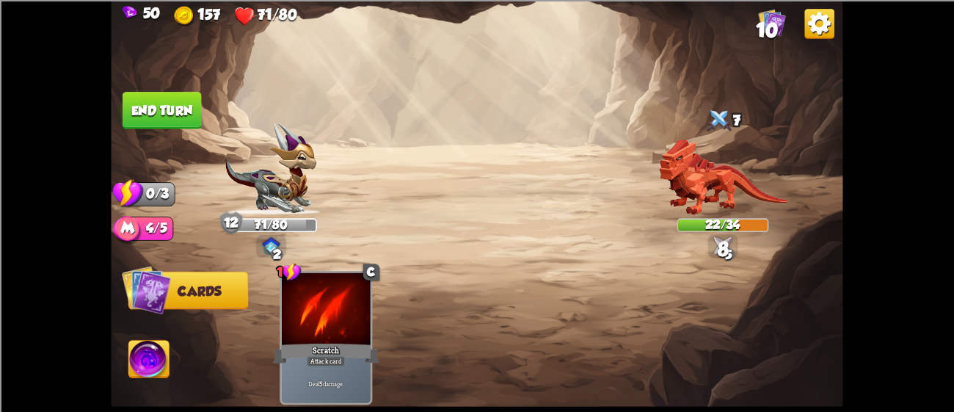
click at [145, 114] on button "End turn" at bounding box center [162, 110] width 79 height 37
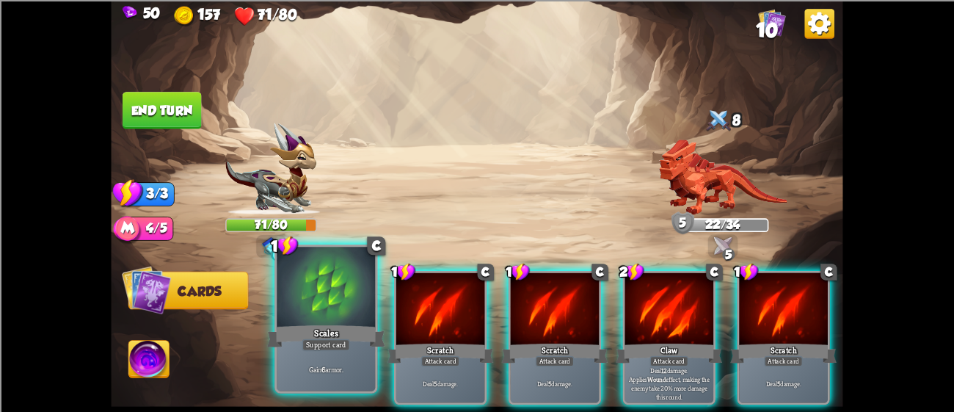
click at [340, 346] on div "Support card" at bounding box center [326, 344] width 48 height 12
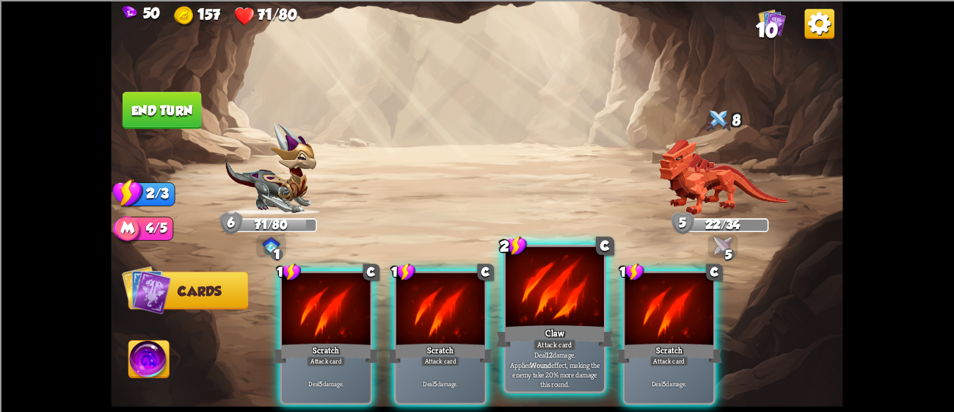
click at [593, 332] on div "Claw" at bounding box center [555, 335] width 118 height 26
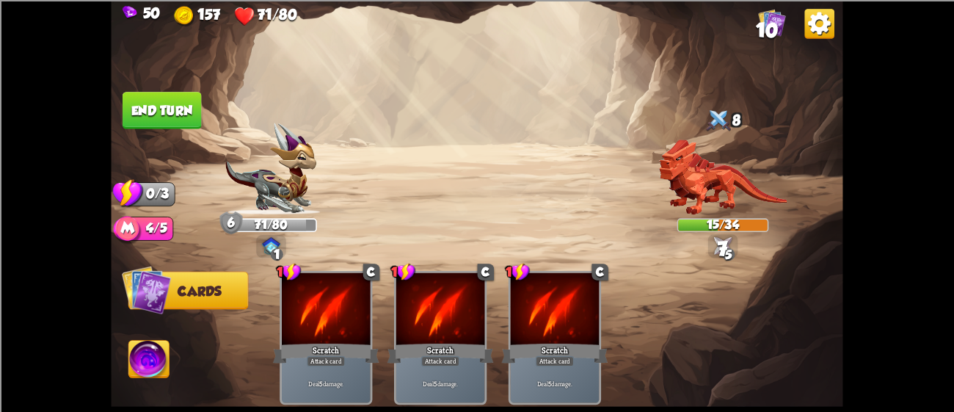
click at [158, 101] on button "End turn" at bounding box center [162, 110] width 81 height 38
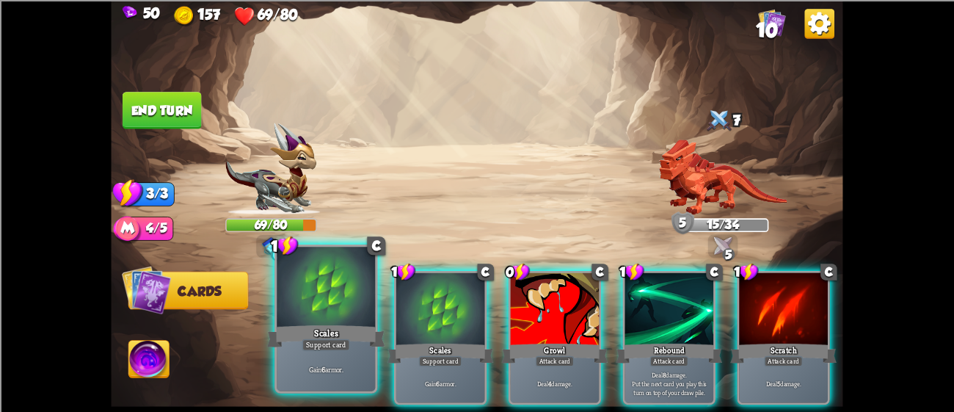
click at [305, 296] on div at bounding box center [326, 288] width 98 height 83
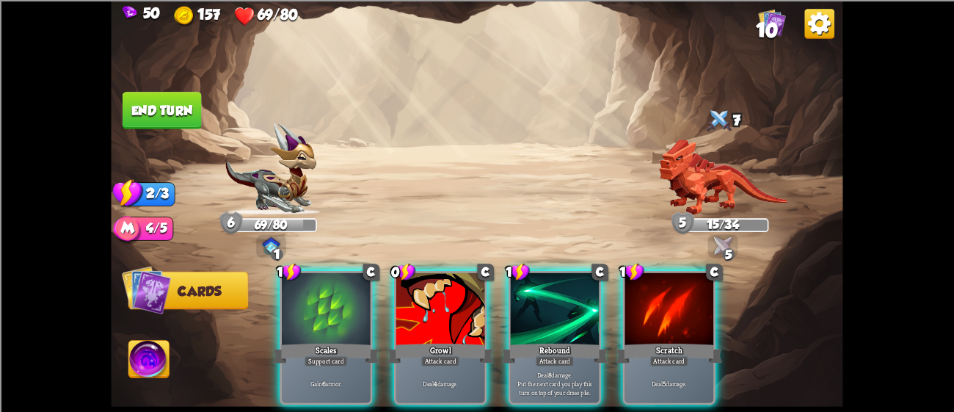
click at [305, 296] on div at bounding box center [326, 309] width 89 height 75
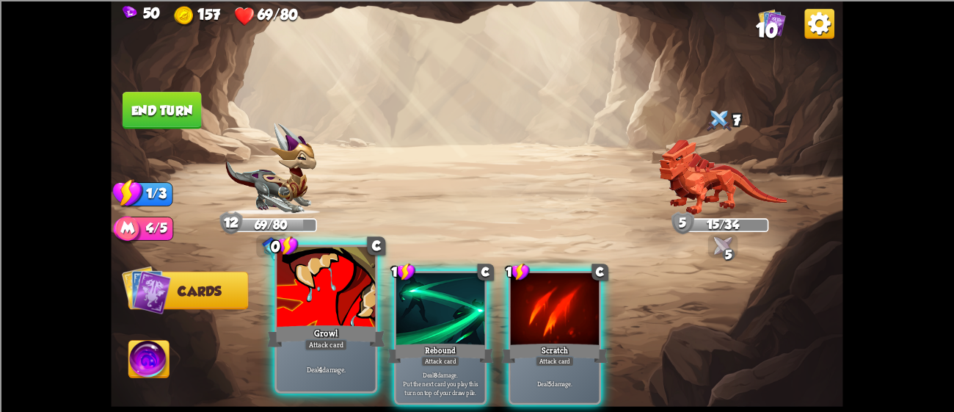
click at [350, 302] on div at bounding box center [326, 288] width 98 height 83
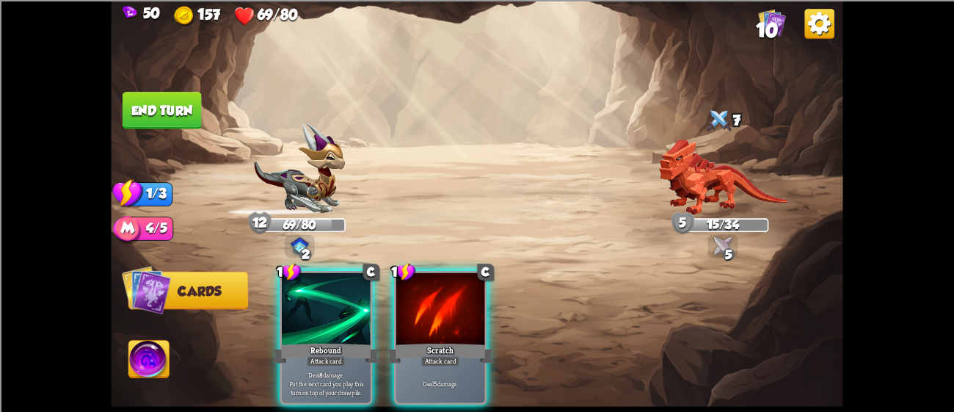
click at [350, 302] on div at bounding box center [326, 309] width 89 height 75
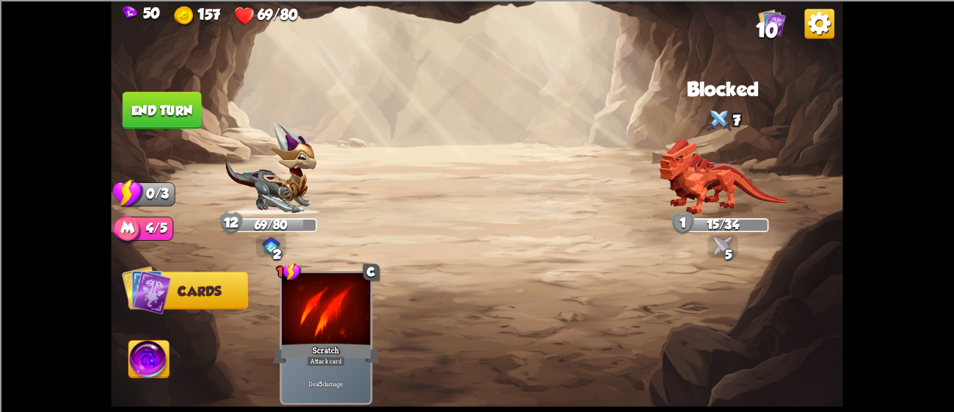
click at [159, 109] on button "End turn" at bounding box center [162, 110] width 81 height 38
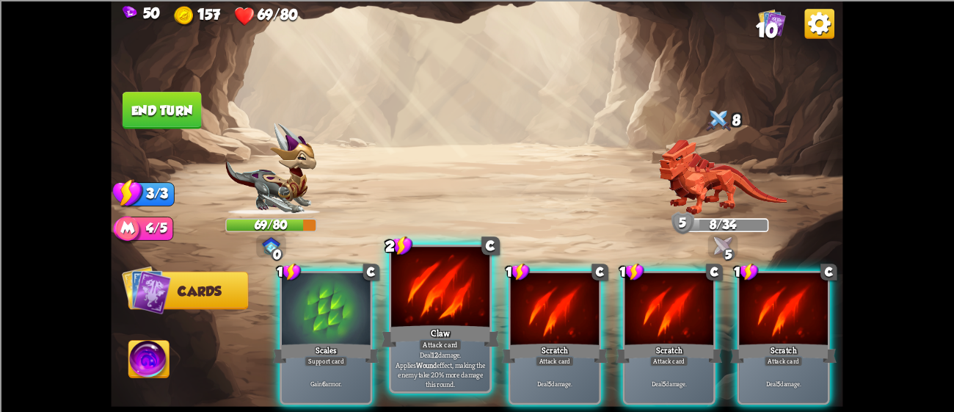
click at [416, 327] on div "Claw" at bounding box center [441, 335] width 118 height 26
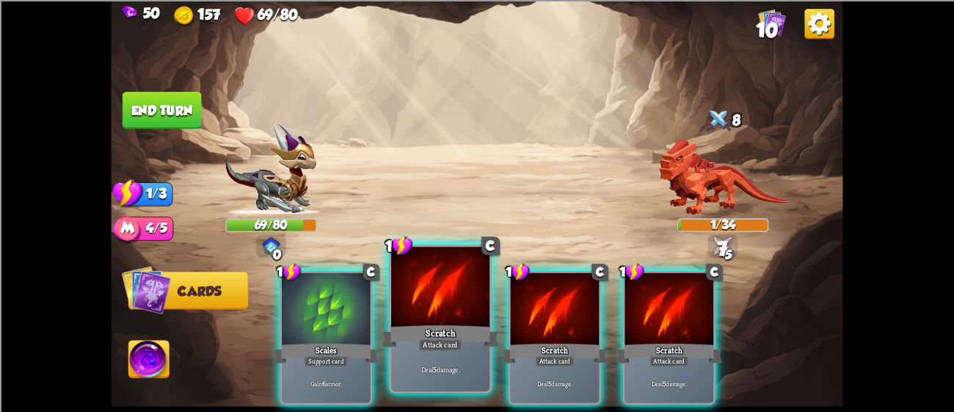
click at [429, 343] on div "Attack card" at bounding box center [440, 344] width 43 height 12
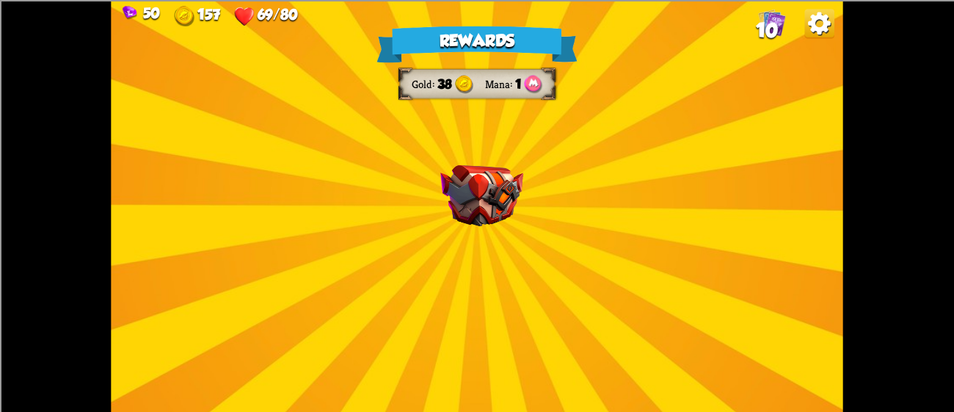
click at [556, 262] on div "Rewards Gold 38 Mana 1 Select a card 2 C Claw Attack card Deal 12 damage. Appli…" at bounding box center [477, 206] width 732 height 412
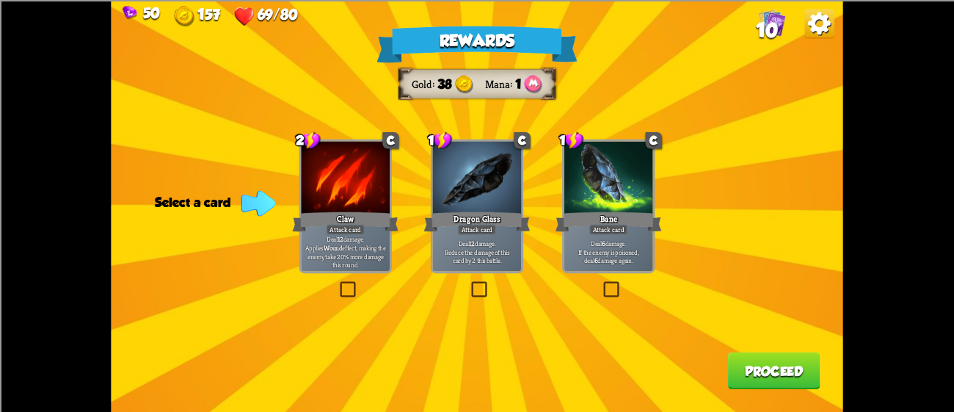
click at [420, 241] on div "Rewards Gold 38 Mana 1 Select a card 2 C Claw Attack card Deal 12 damage. Appli…" at bounding box center [477, 206] width 732 height 412
click at [640, 247] on p "Deal 6 damage. If the enemy is poisoned, deal 6 damage again." at bounding box center [609, 252] width 84 height 26
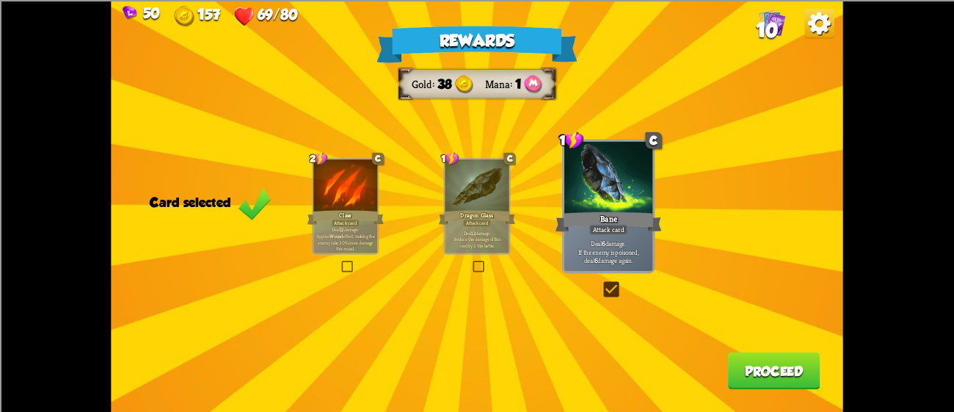
click at [787, 366] on button "Proceed" at bounding box center [774, 370] width 92 height 37
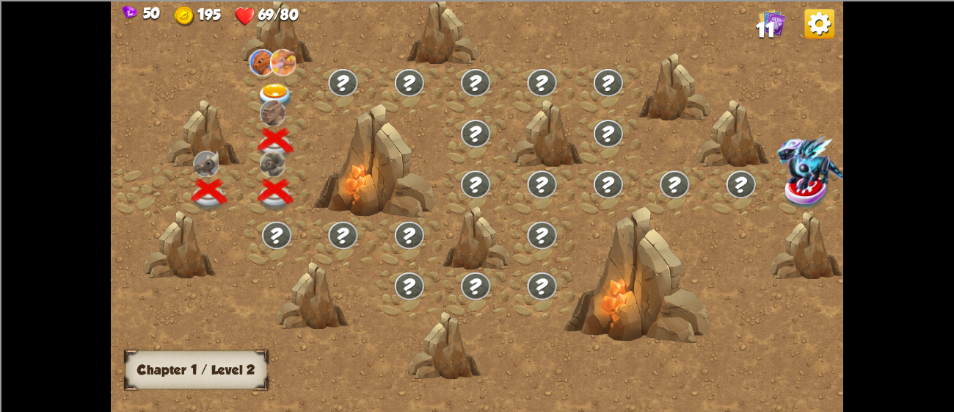
click at [255, 85] on div at bounding box center [277, 90] width 66 height 51
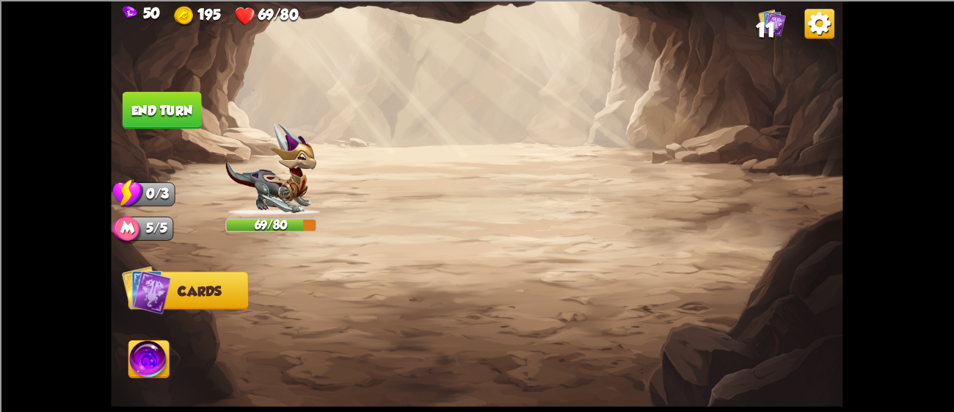
click at [255, 85] on img at bounding box center [477, 206] width 732 height 412
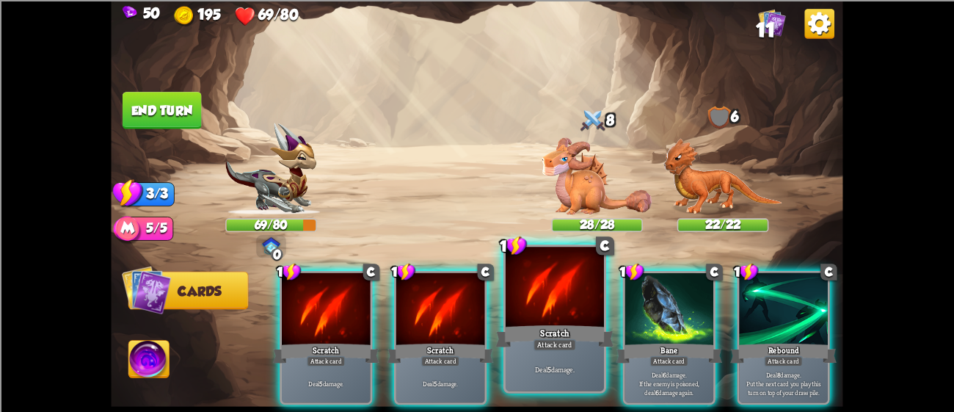
click at [556, 341] on div "Attack card" at bounding box center [555, 344] width 43 height 12
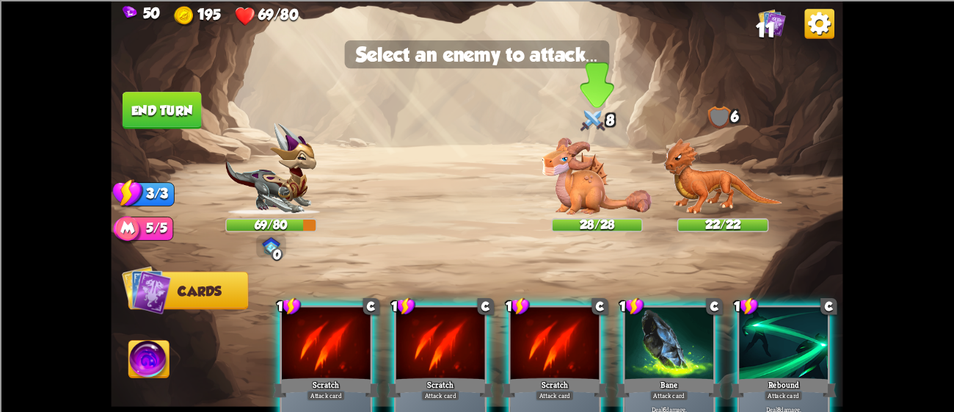
click at [588, 156] on img at bounding box center [597, 175] width 110 height 77
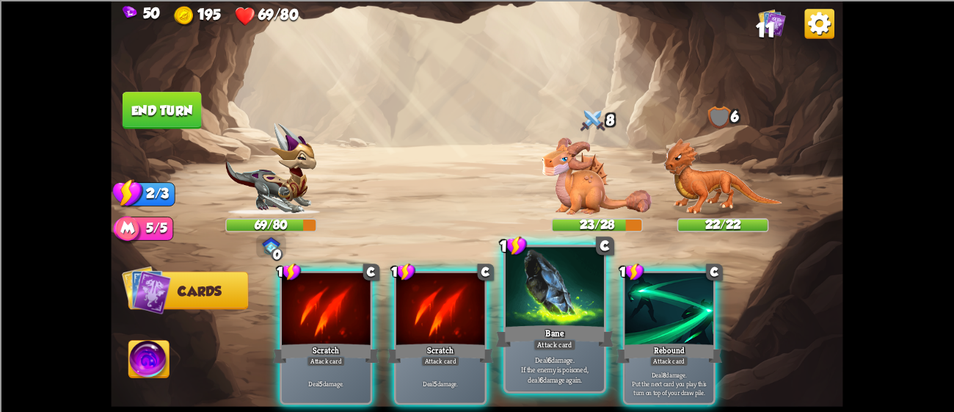
click at [566, 289] on div at bounding box center [555, 288] width 98 height 83
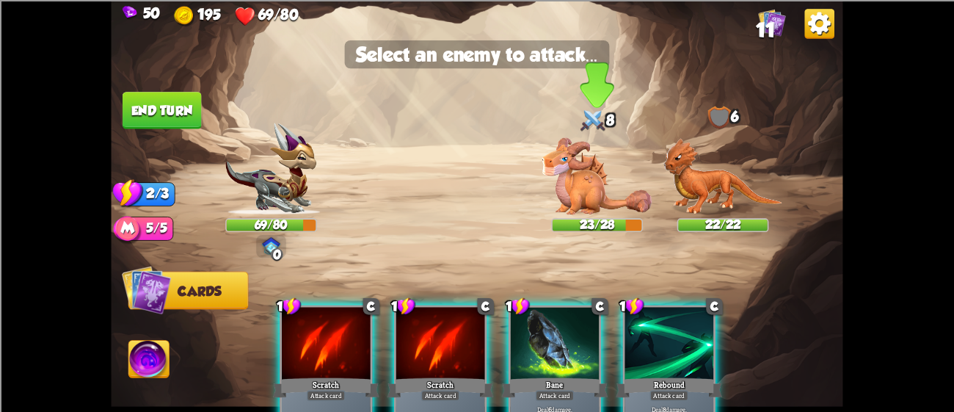
click at [572, 180] on img at bounding box center [597, 175] width 110 height 77
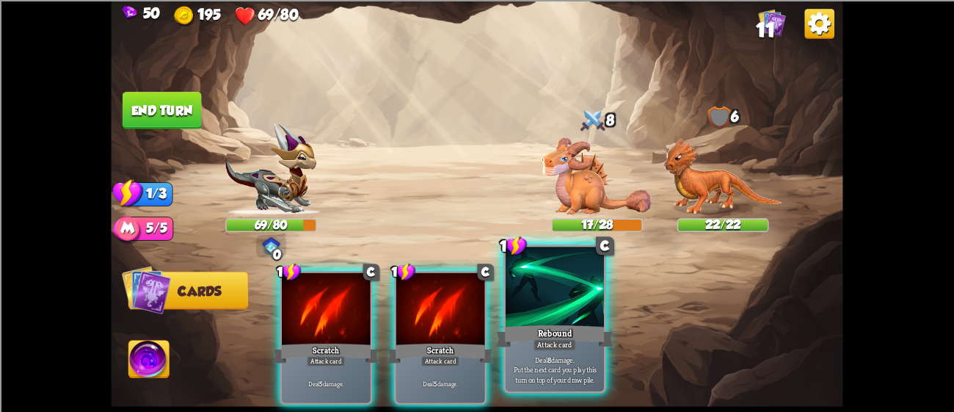
click at [556, 357] on p "Deal 8 damage. Put the next card you play this turn on top of your draw pile." at bounding box center [554, 368] width 93 height 29
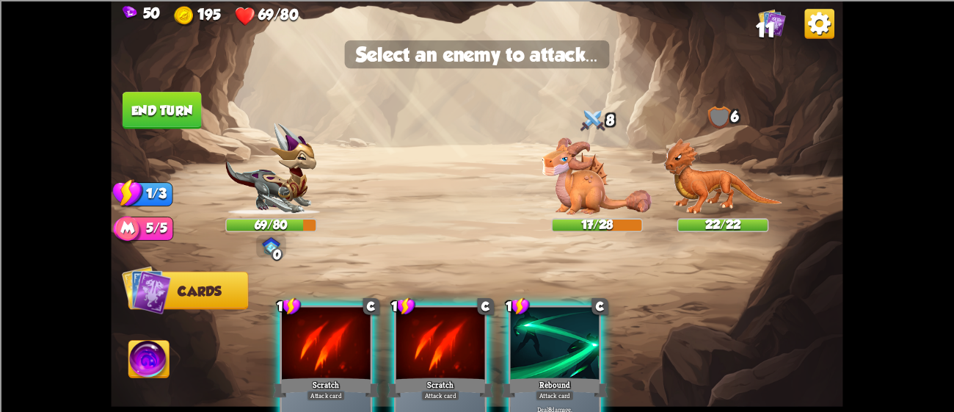
click at [147, 358] on img at bounding box center [148, 361] width 40 height 41
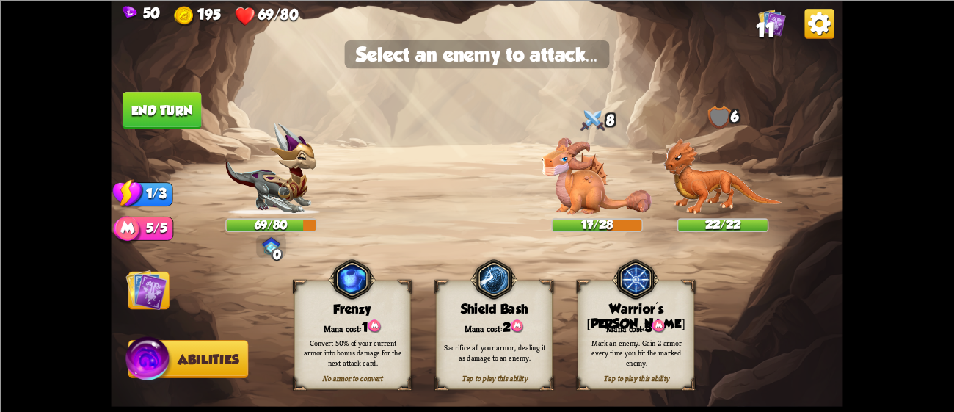
click at [137, 301] on img at bounding box center [146, 289] width 41 height 41
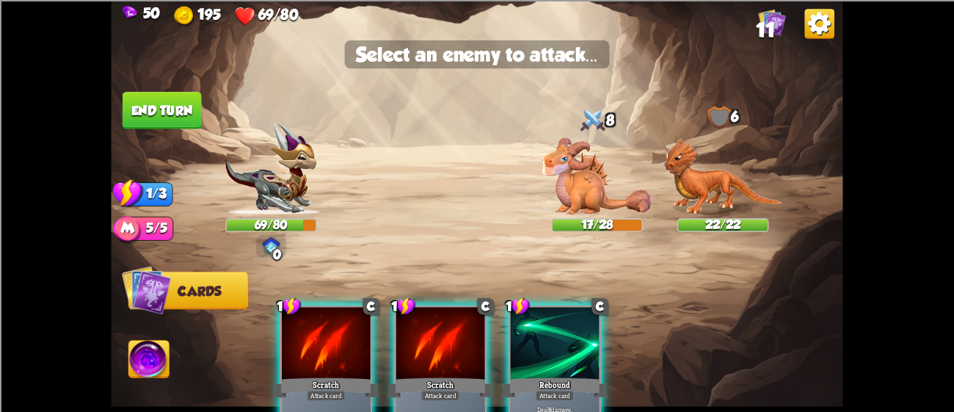
click at [568, 360] on div at bounding box center [555, 344] width 89 height 75
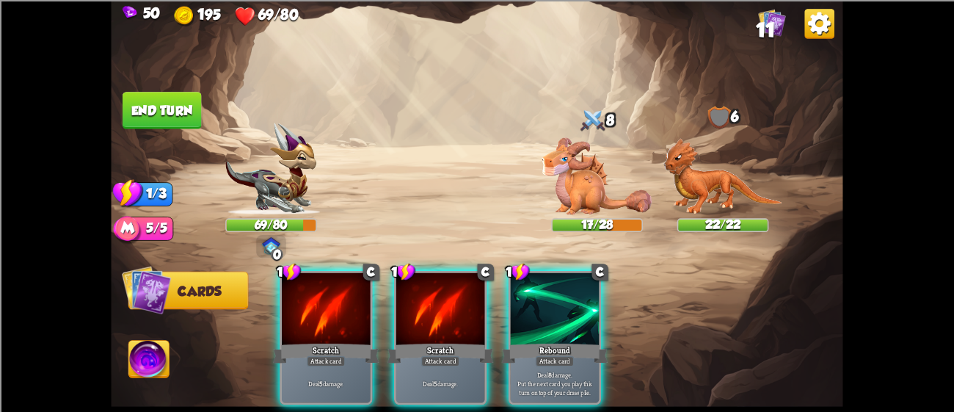
click at [559, 165] on img at bounding box center [597, 175] width 110 height 77
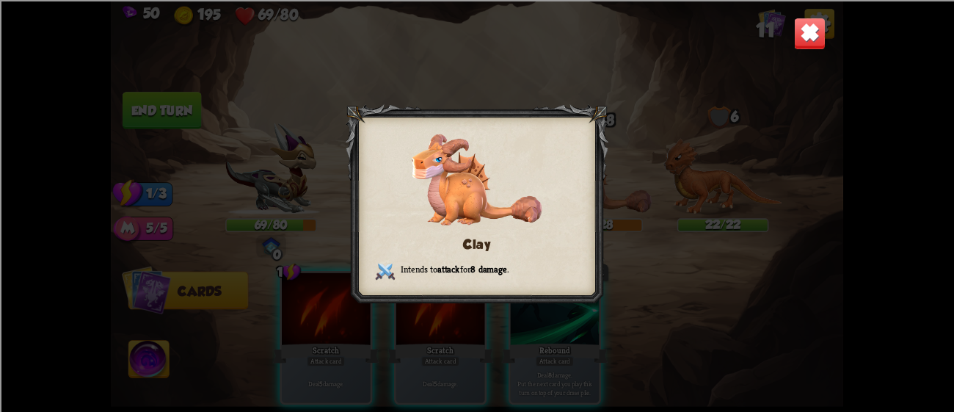
click at [728, 160] on div "Clay Intends to attack for 8 damage ." at bounding box center [477, 206] width 732 height 412
click at [589, 299] on div at bounding box center [477, 205] width 263 height 204
click at [810, 24] on img at bounding box center [810, 33] width 32 height 32
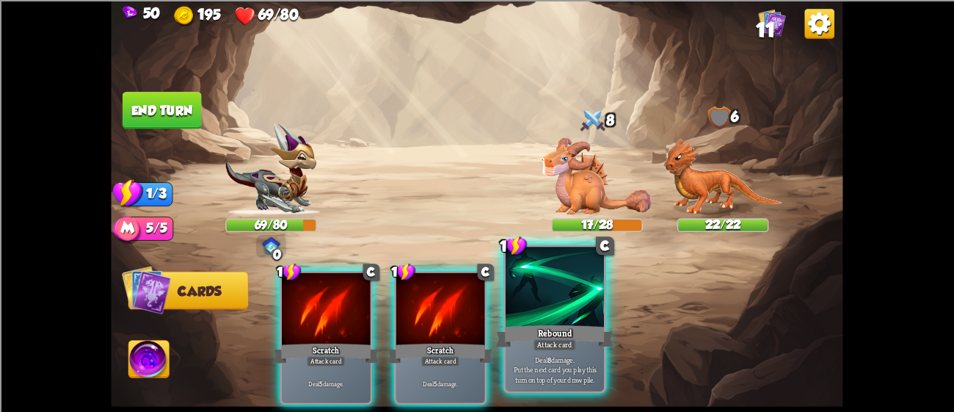
click at [514, 285] on div at bounding box center [555, 288] width 98 height 83
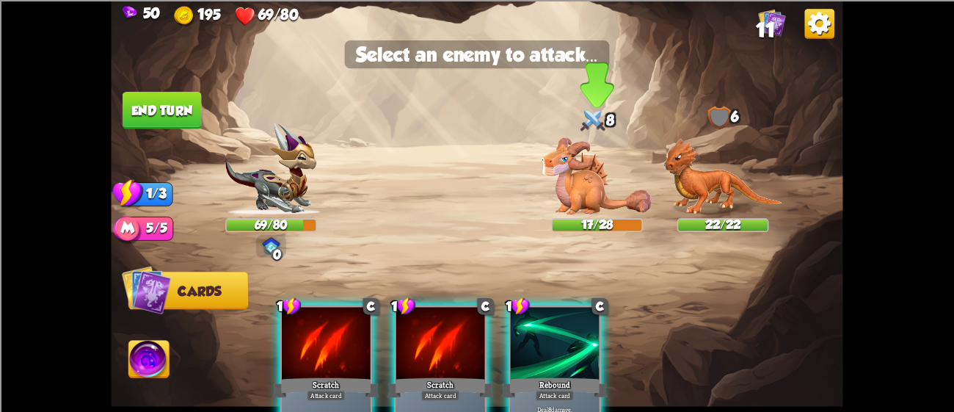
click at [572, 194] on img at bounding box center [597, 175] width 110 height 77
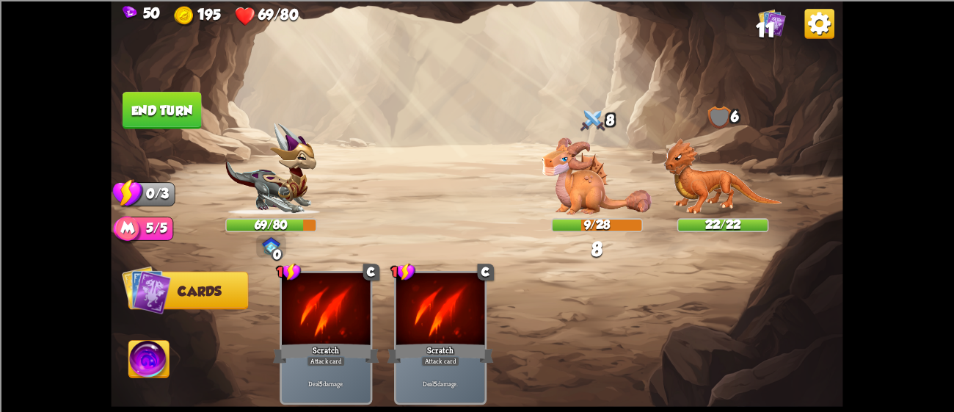
click at [150, 104] on button "End turn" at bounding box center [162, 109] width 80 height 37
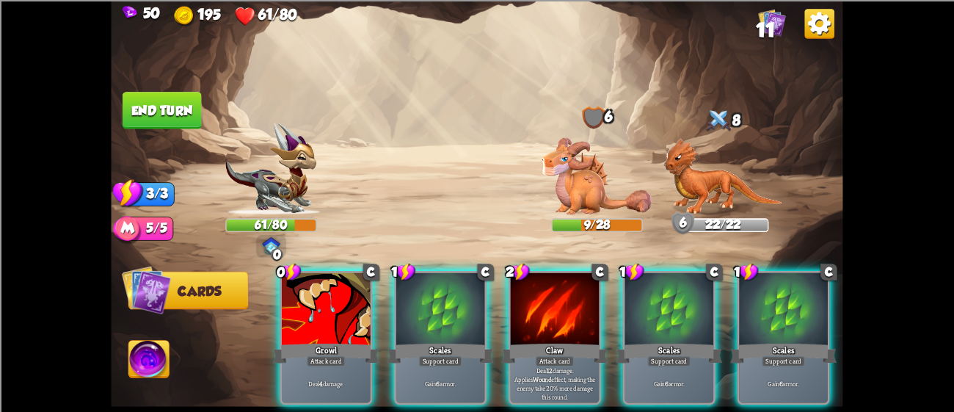
click at [259, 300] on div "0 C Growl Attack card Deal 4 damage. 1 C Scales Support card Gain 6 armor. 2 C …" at bounding box center [551, 320] width 586 height 183
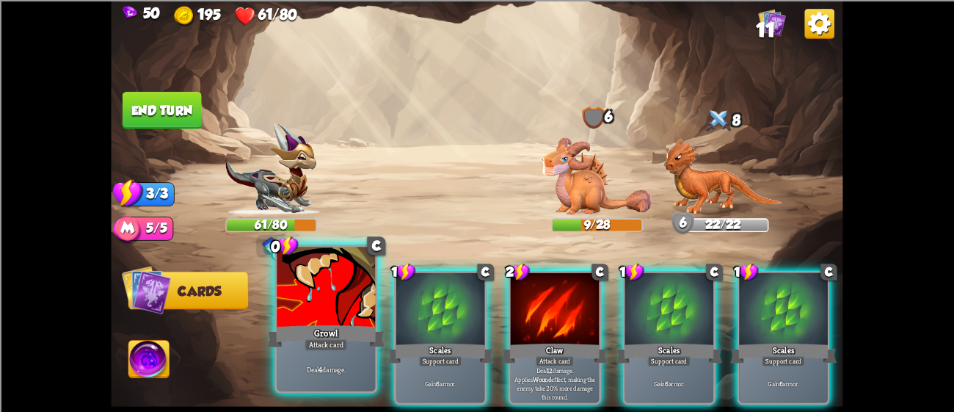
click at [316, 278] on div at bounding box center [326, 288] width 98 height 83
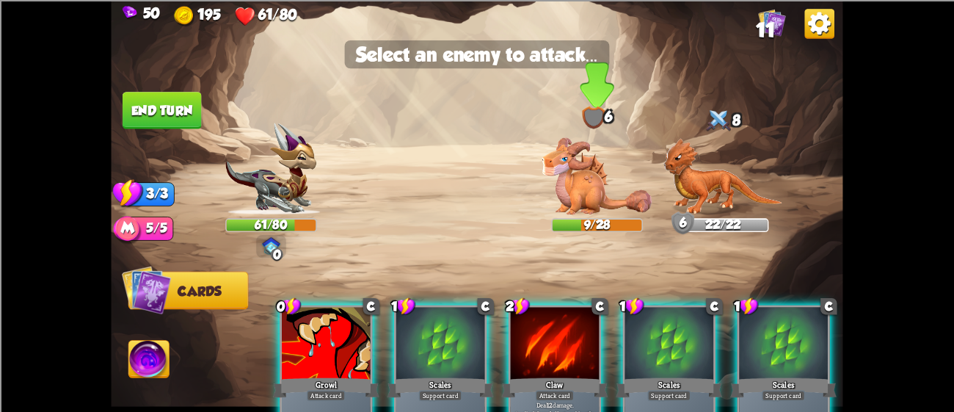
click at [596, 174] on img at bounding box center [597, 175] width 110 height 77
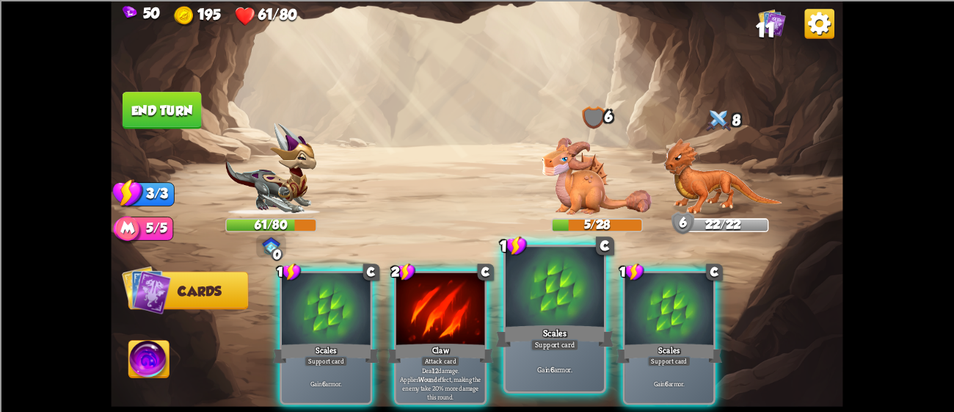
click at [594, 319] on div at bounding box center [555, 288] width 98 height 83
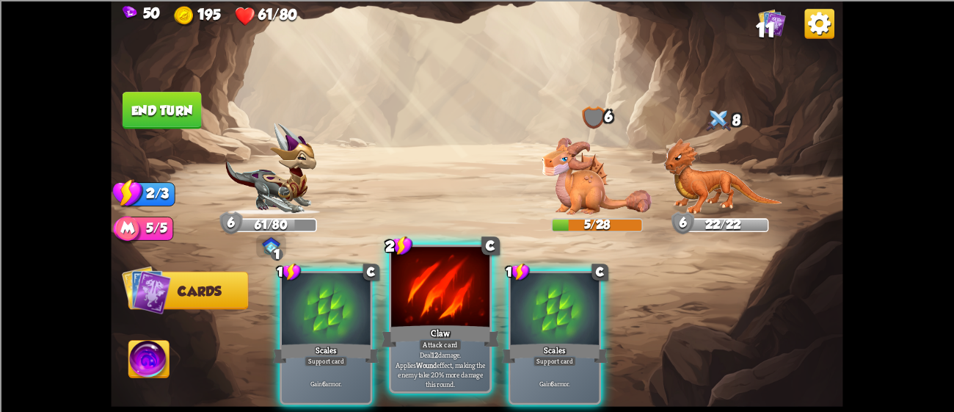
click at [415, 315] on div at bounding box center [440, 288] width 98 height 83
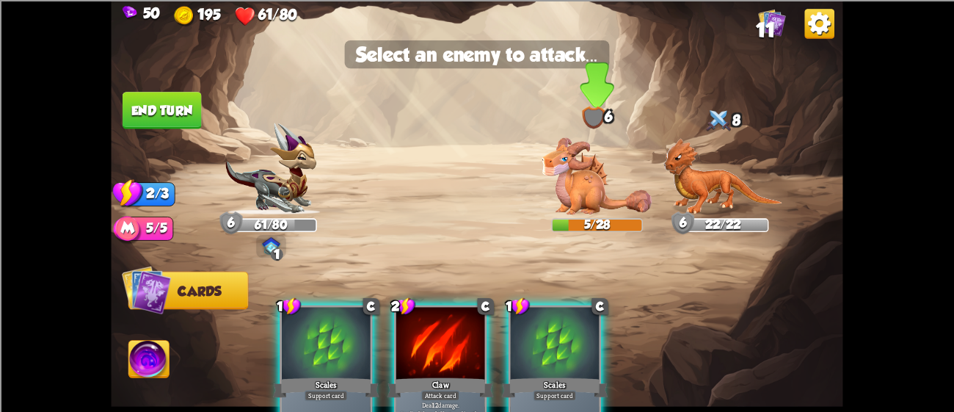
click at [554, 197] on img at bounding box center [597, 175] width 110 height 77
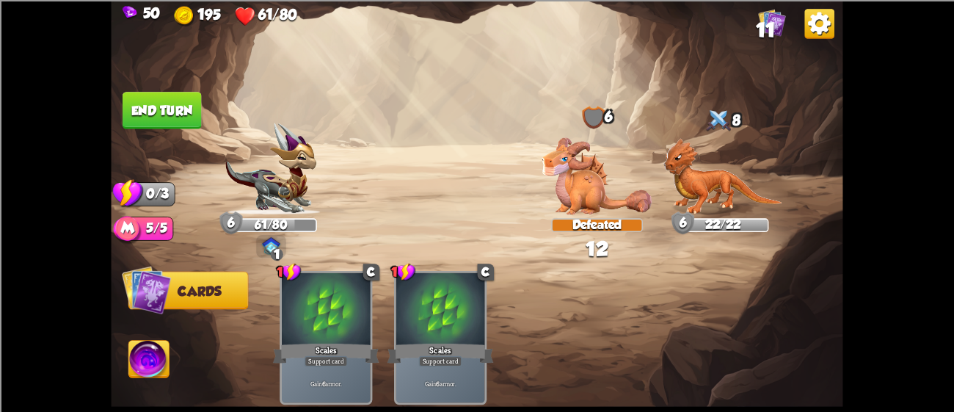
click at [140, 104] on button "End turn" at bounding box center [162, 110] width 81 height 38
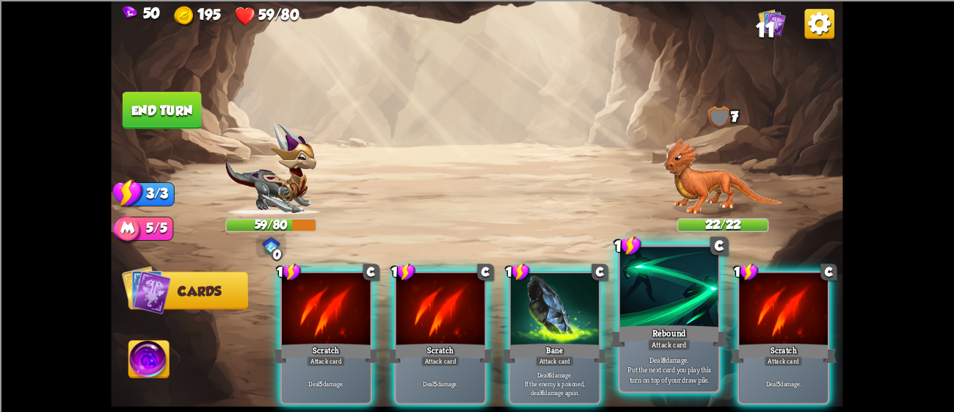
click at [668, 294] on div at bounding box center [669, 288] width 98 height 83
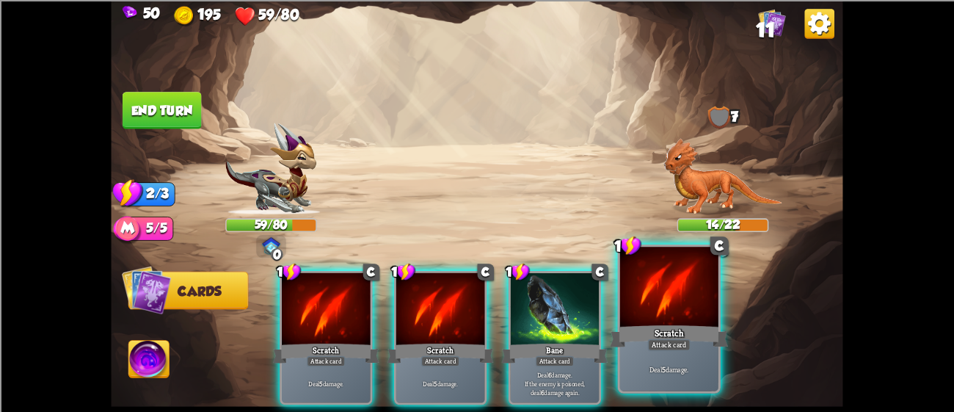
click at [670, 302] on div at bounding box center [669, 288] width 98 height 83
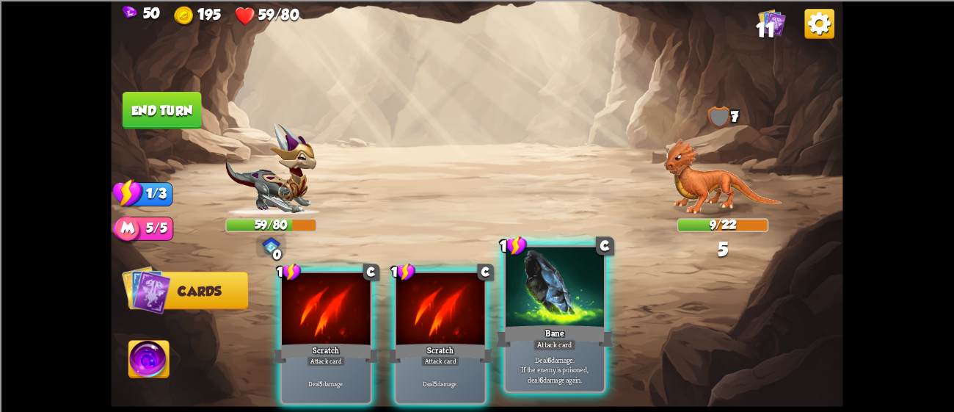
click at [558, 306] on div at bounding box center [555, 288] width 98 height 83
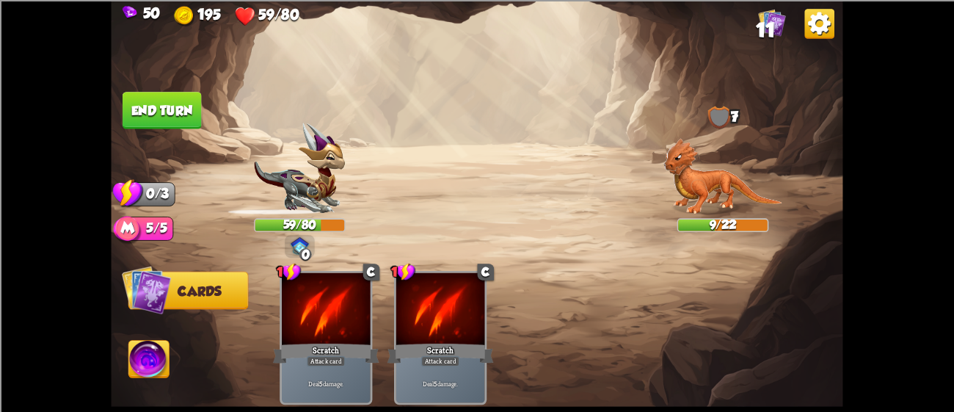
click at [558, 306] on div "1 C Scratch Attack card Deal 5 damage. 1 C Scratch Attack card Deal 5 damage." at bounding box center [551, 320] width 586 height 183
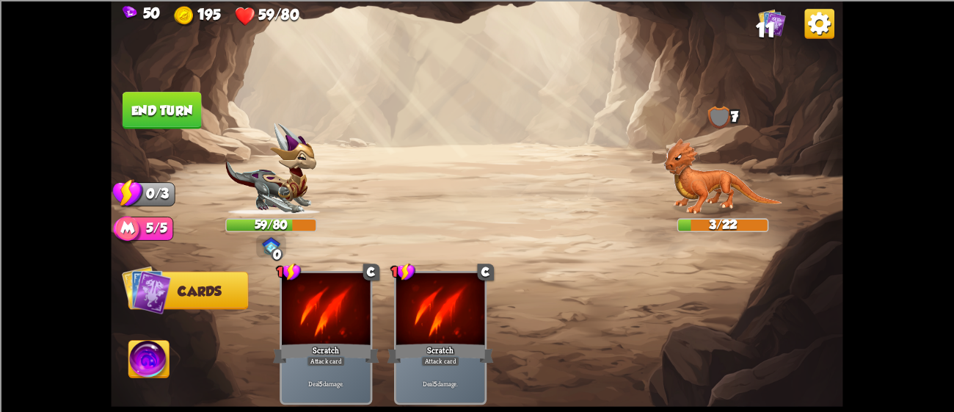
click at [161, 112] on button "End turn" at bounding box center [162, 109] width 79 height 37
